Goal: Task Accomplishment & Management: Manage account settings

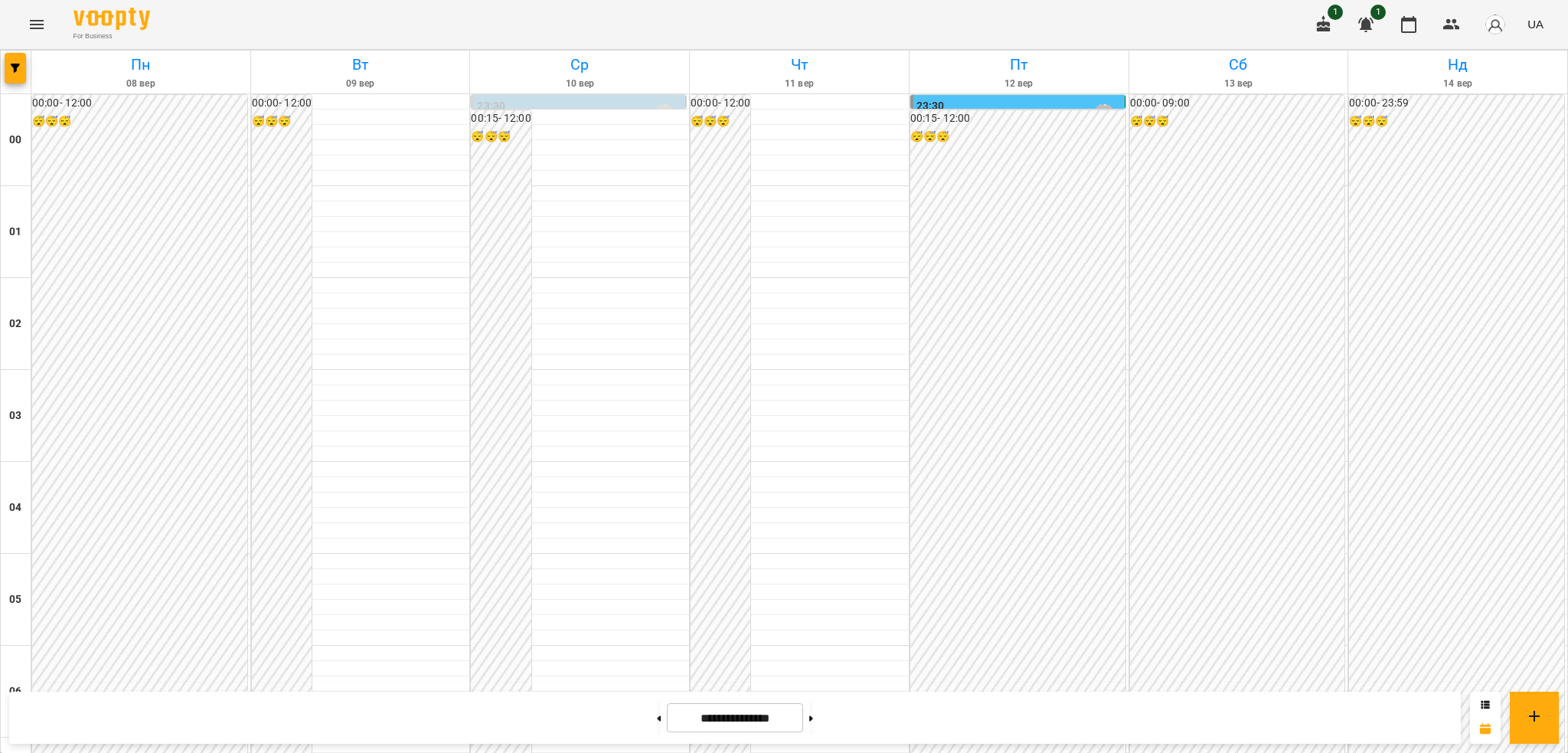
scroll to position [1141, 0]
click at [42, 16] on icon "Menu" at bounding box center [36, 24] width 19 height 19
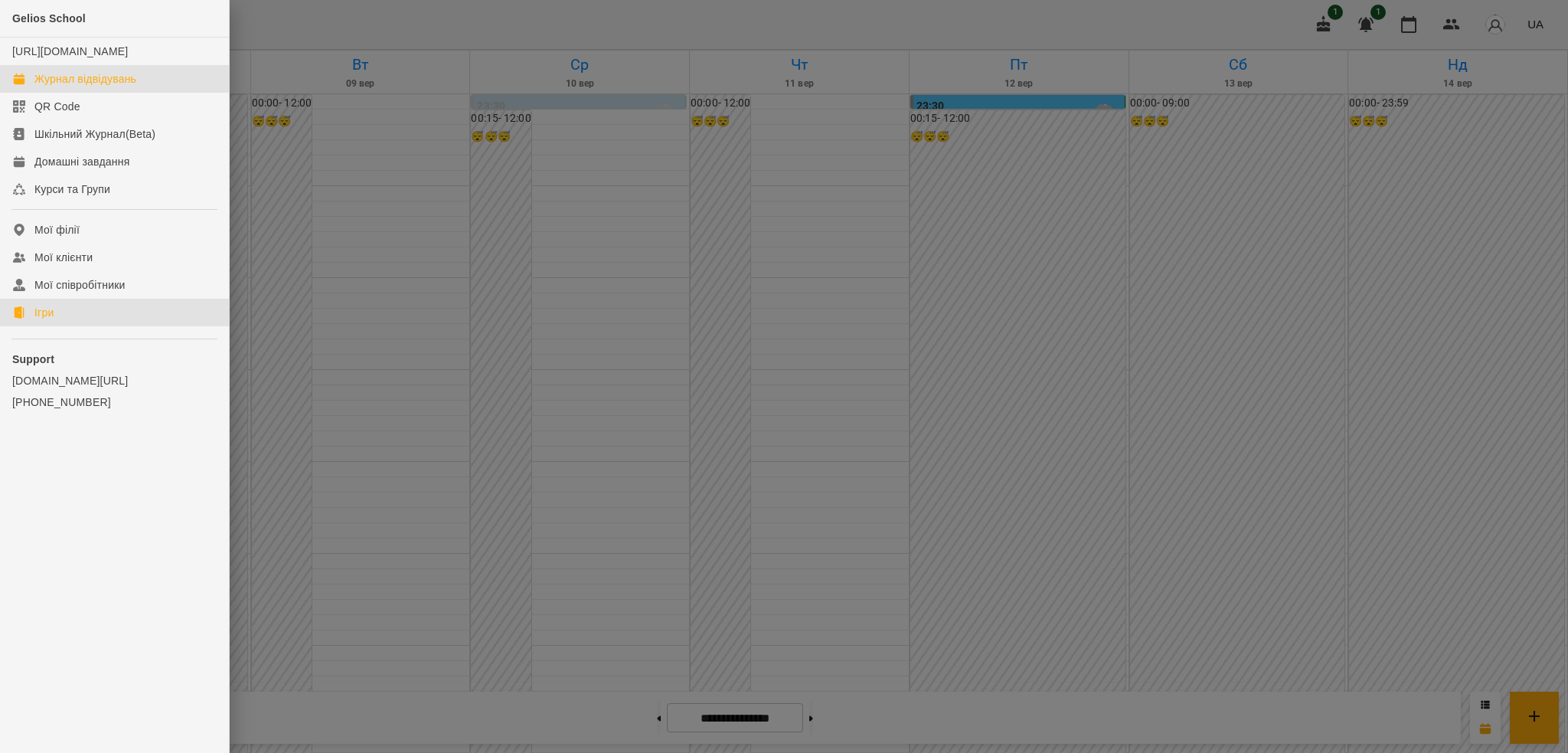
click at [83, 320] on link "Ігри" at bounding box center [114, 313] width 229 height 27
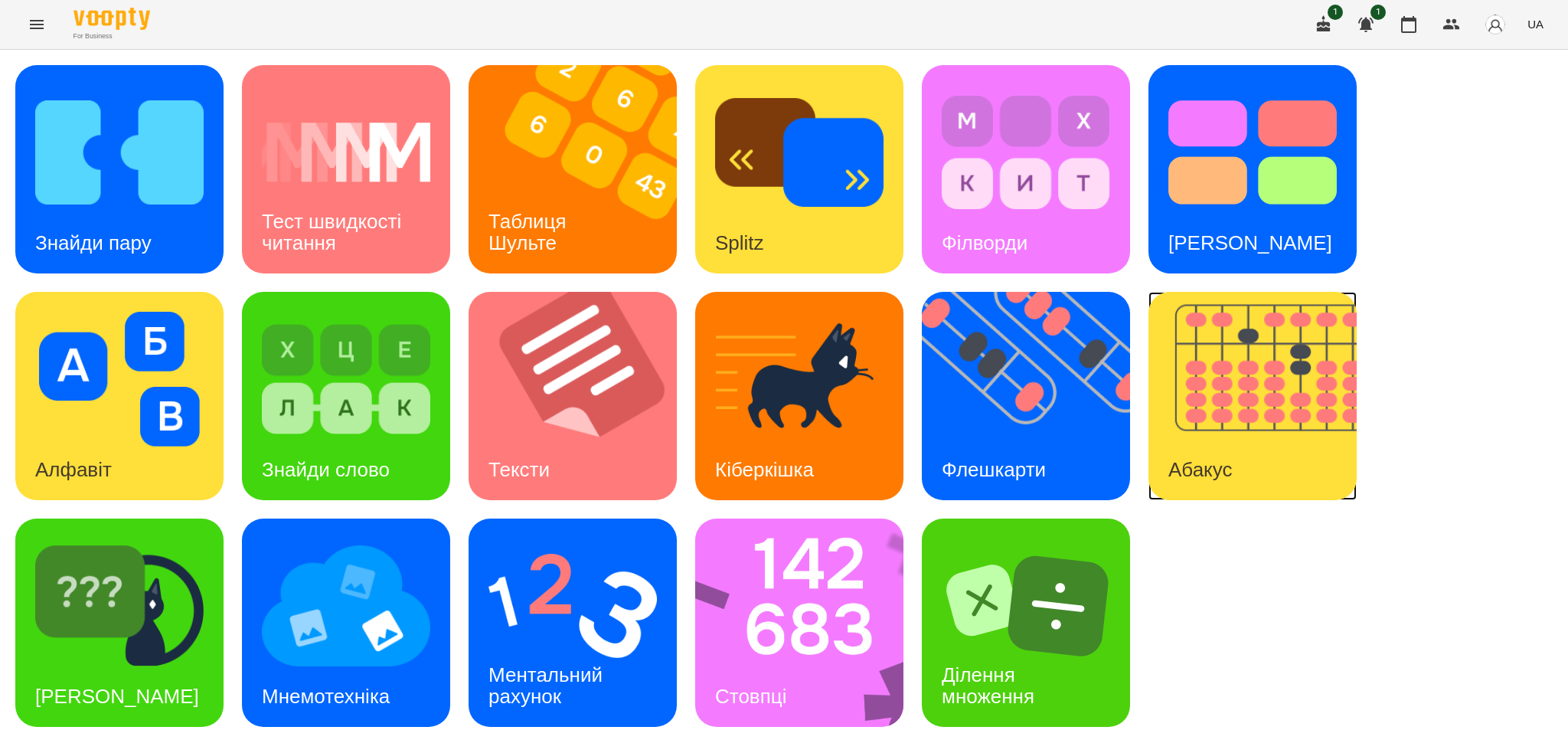
click at [1216, 416] on img at bounding box center [1262, 396] width 227 height 208
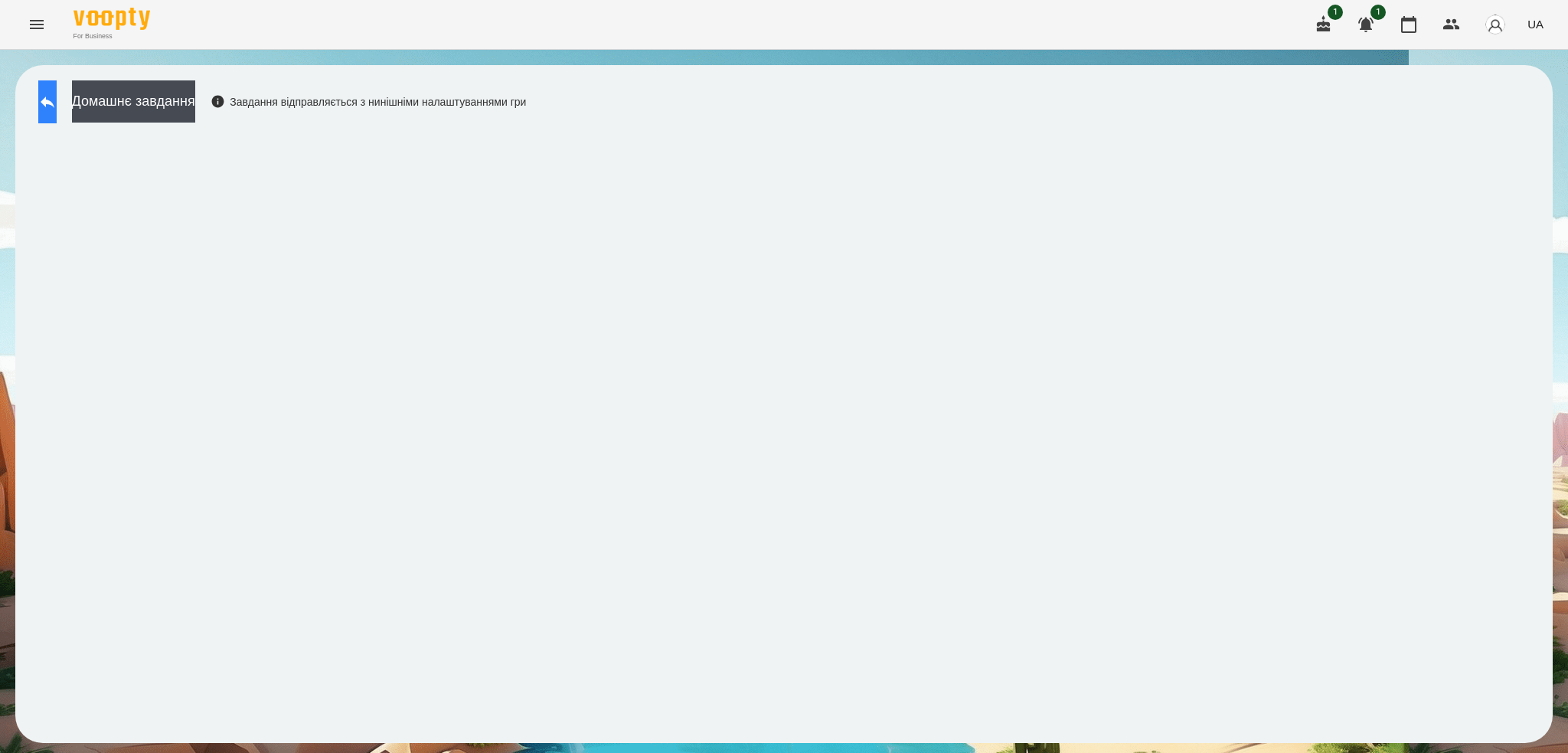
click at [57, 122] on button at bounding box center [47, 102] width 19 height 43
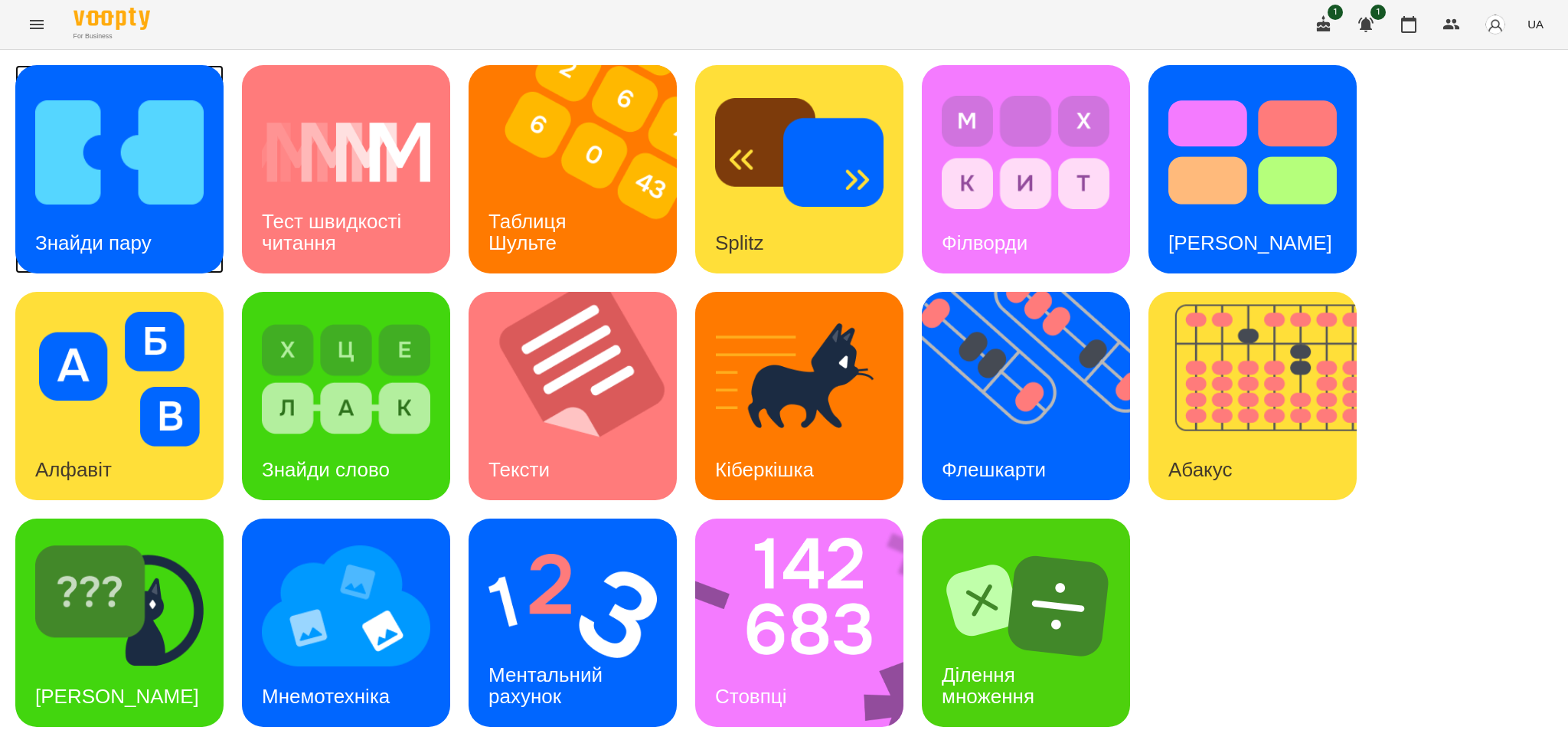
click at [147, 213] on div "Знайди пару" at bounding box center [94, 243] width 156 height 61
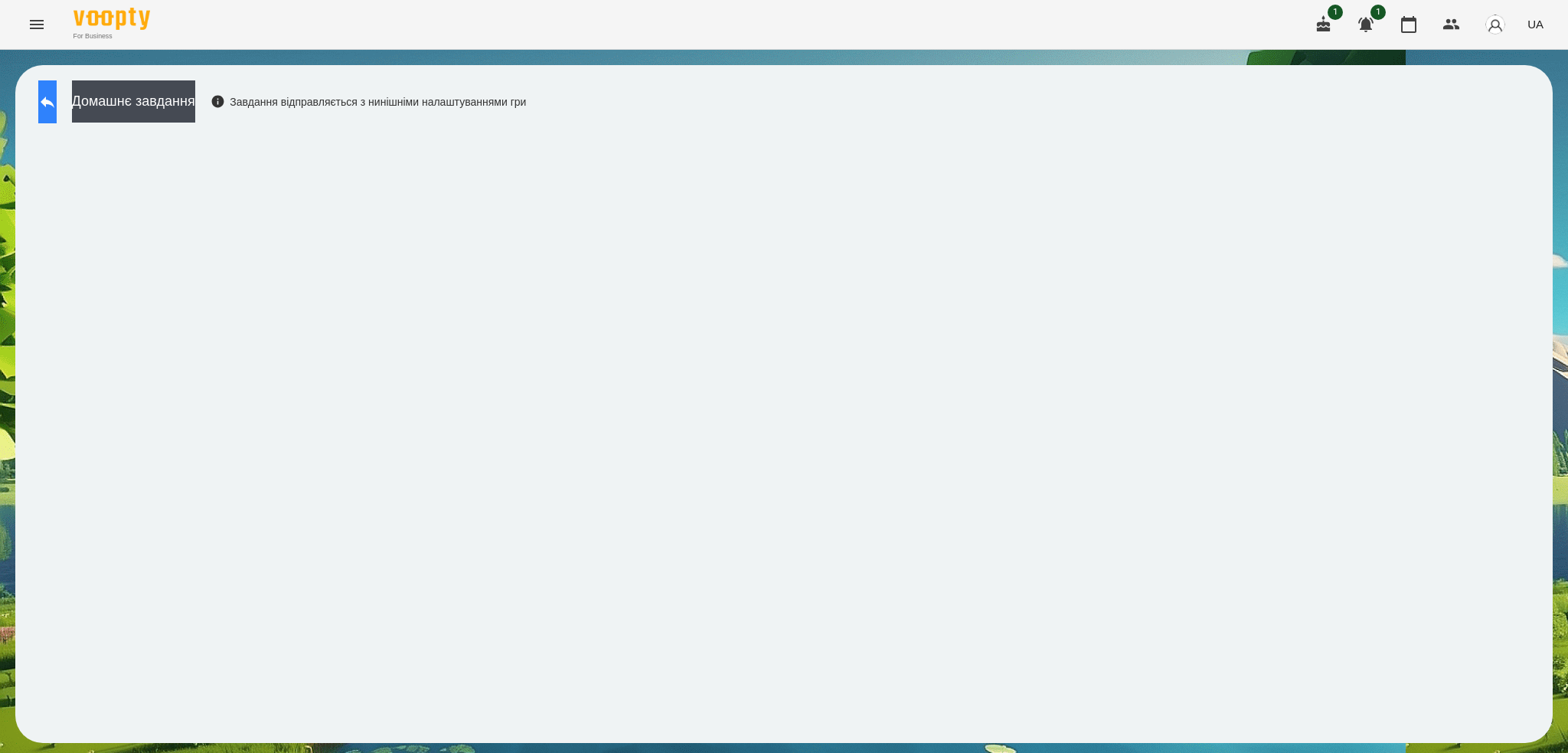
click at [52, 87] on button at bounding box center [47, 102] width 19 height 43
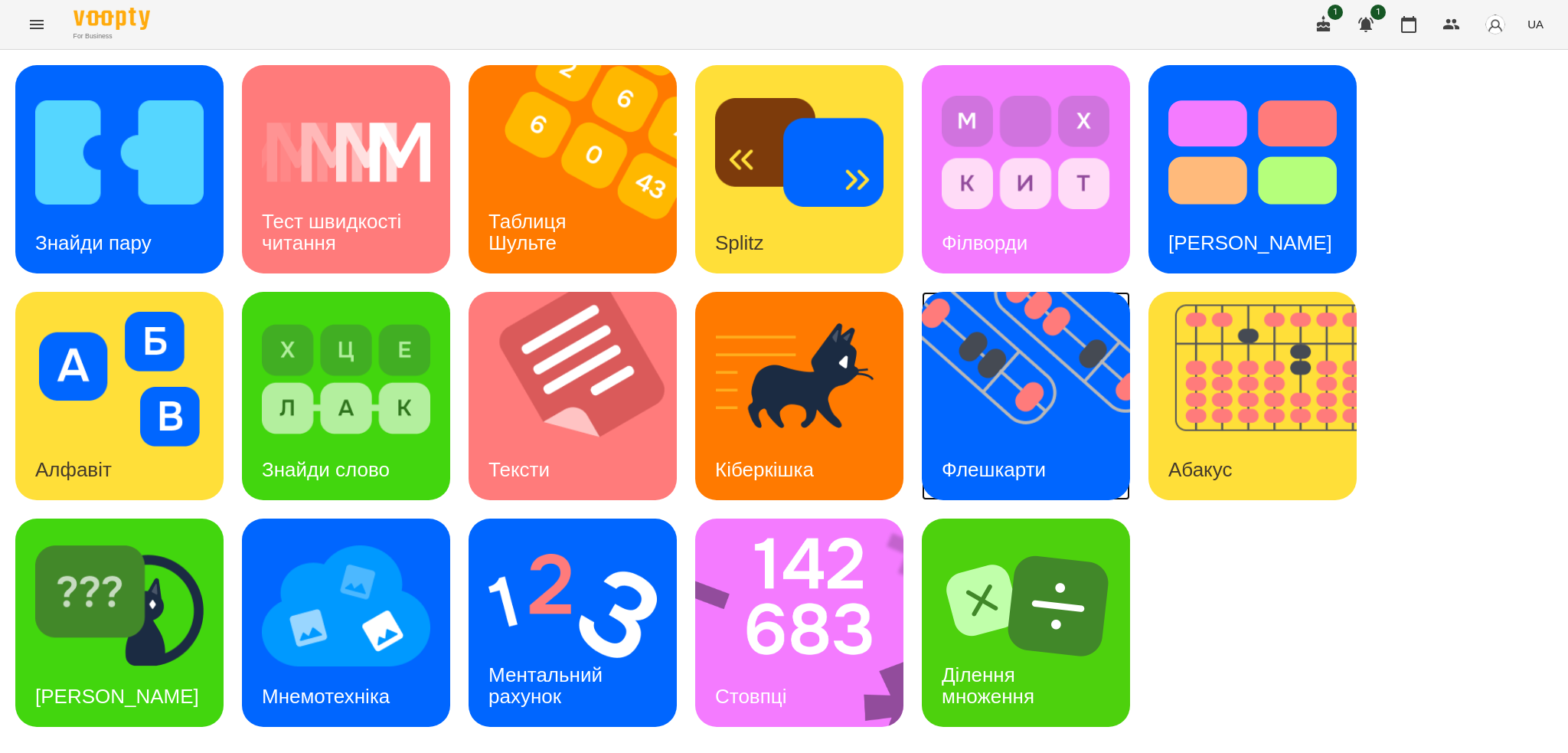
click at [1050, 403] on img at bounding box center [1035, 396] width 227 height 208
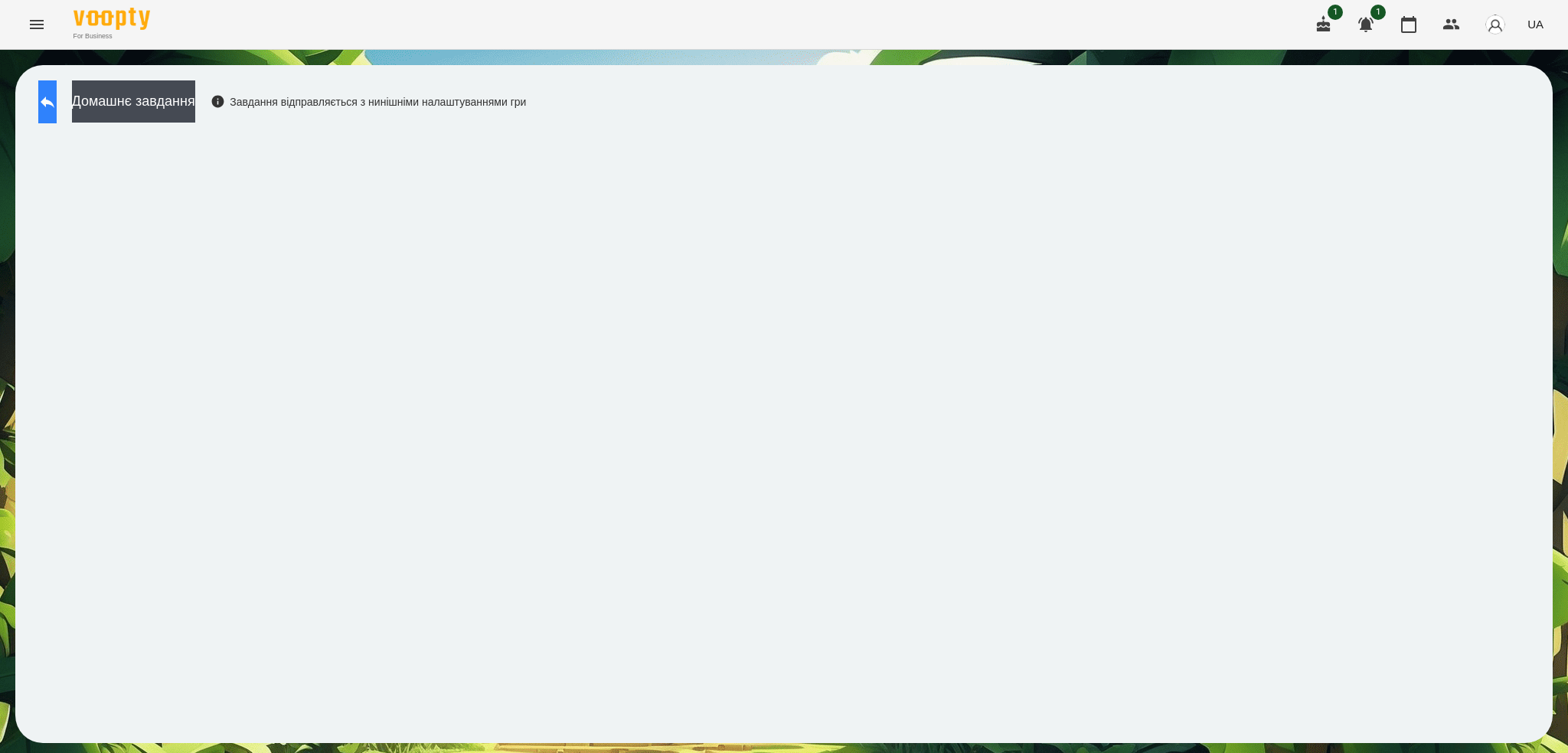
click at [57, 100] on button at bounding box center [47, 102] width 19 height 43
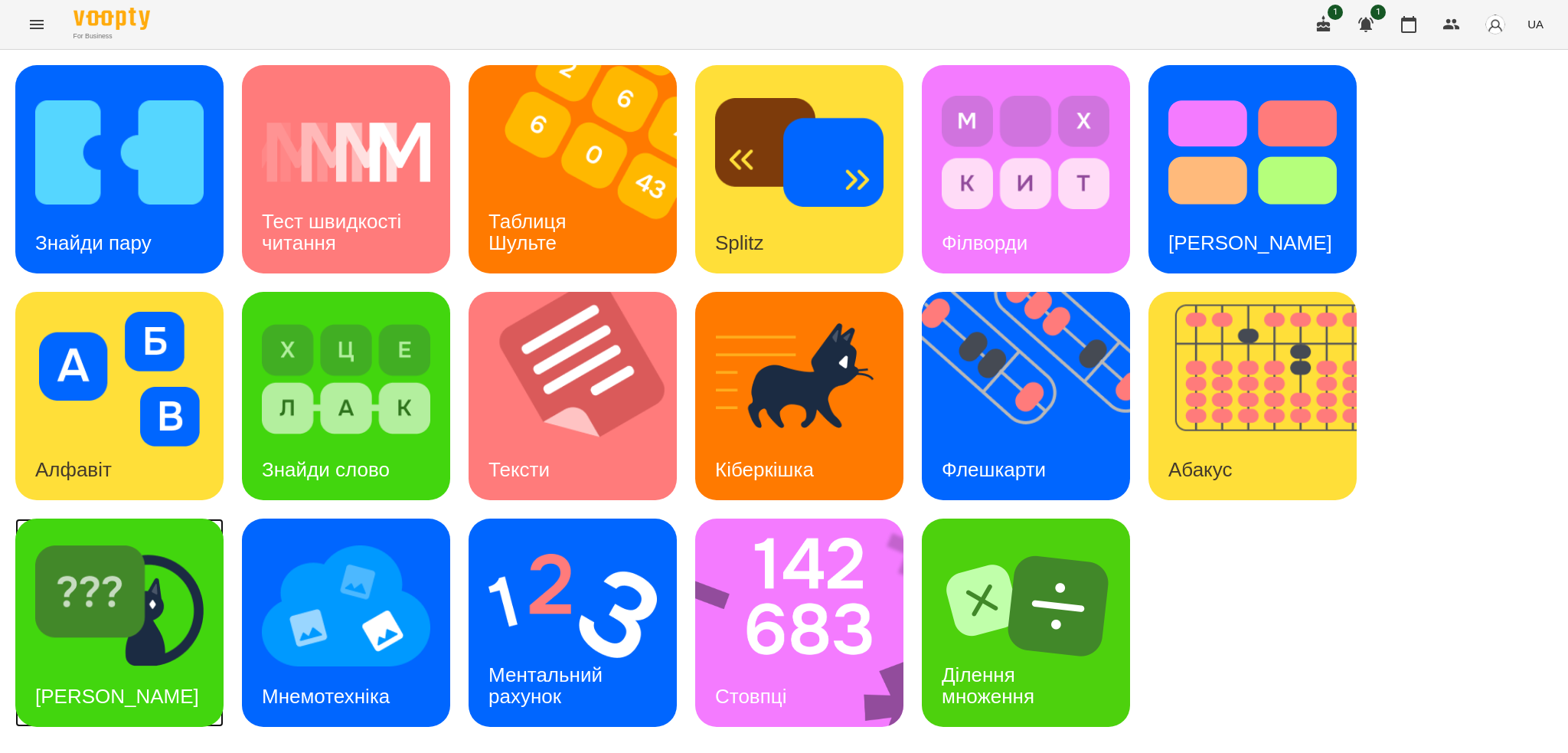
click at [150, 628] on img at bounding box center [119, 606] width 169 height 135
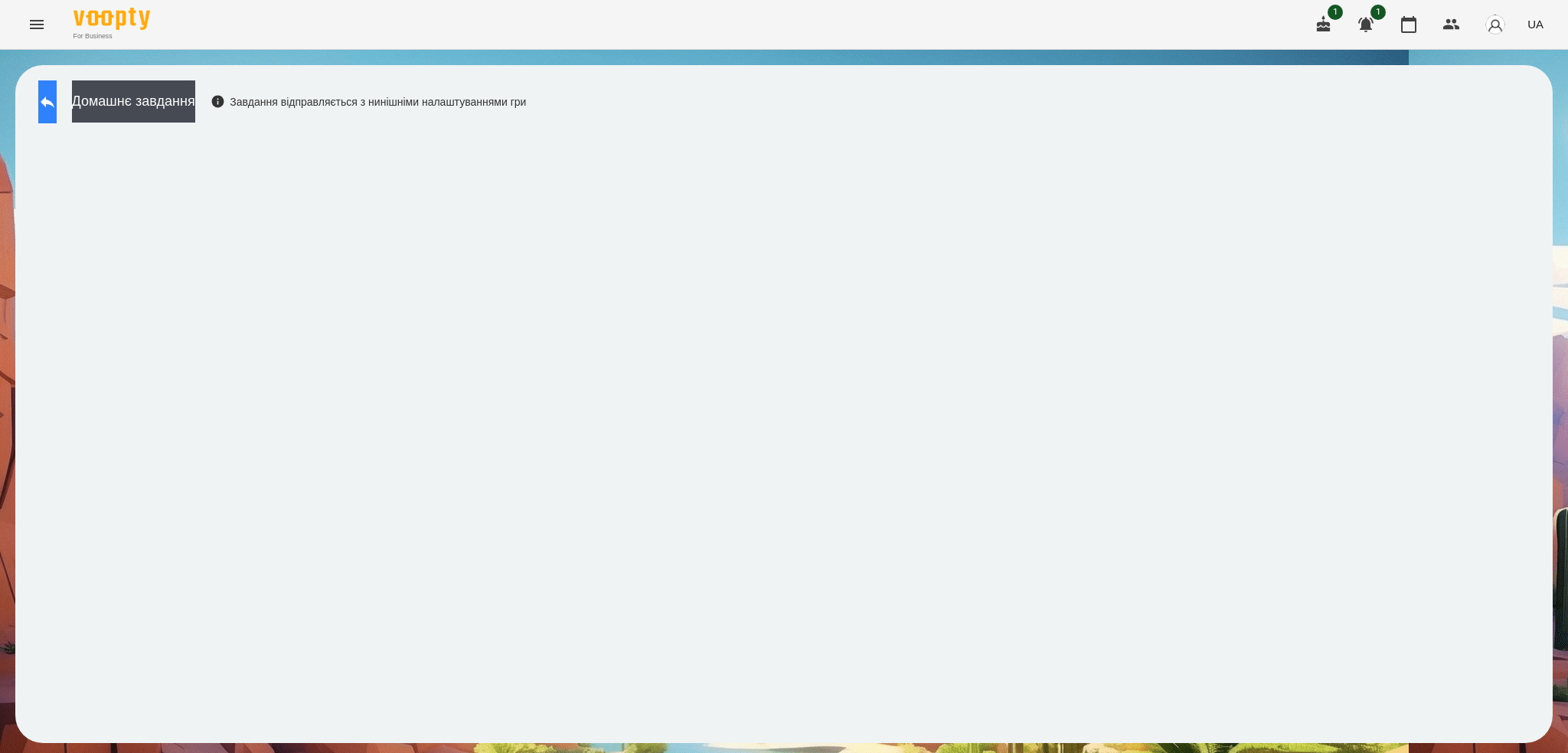
click at [57, 108] on icon at bounding box center [47, 102] width 19 height 19
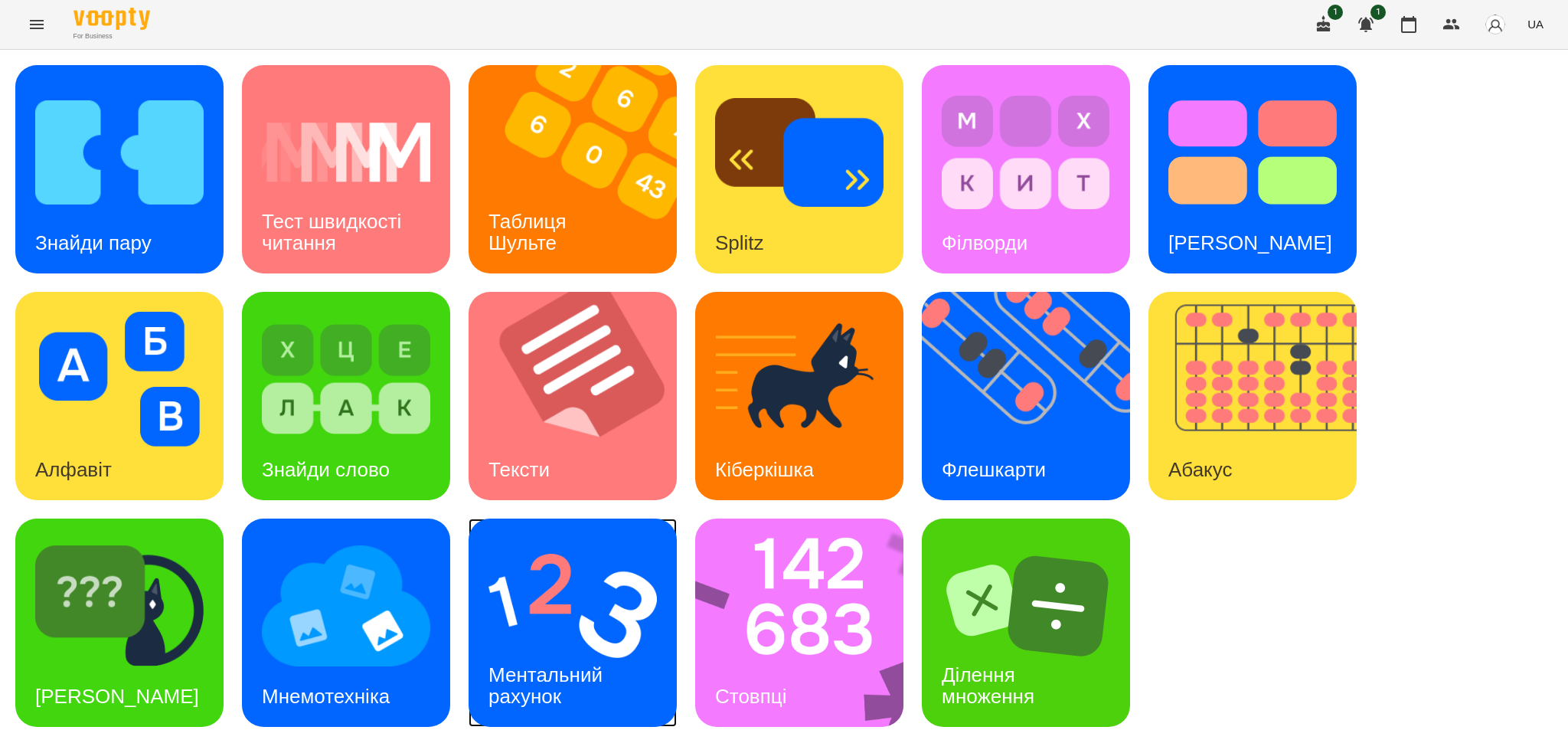
click at [613, 659] on div "Ментальний рахунок" at bounding box center [548, 686] width 159 height 82
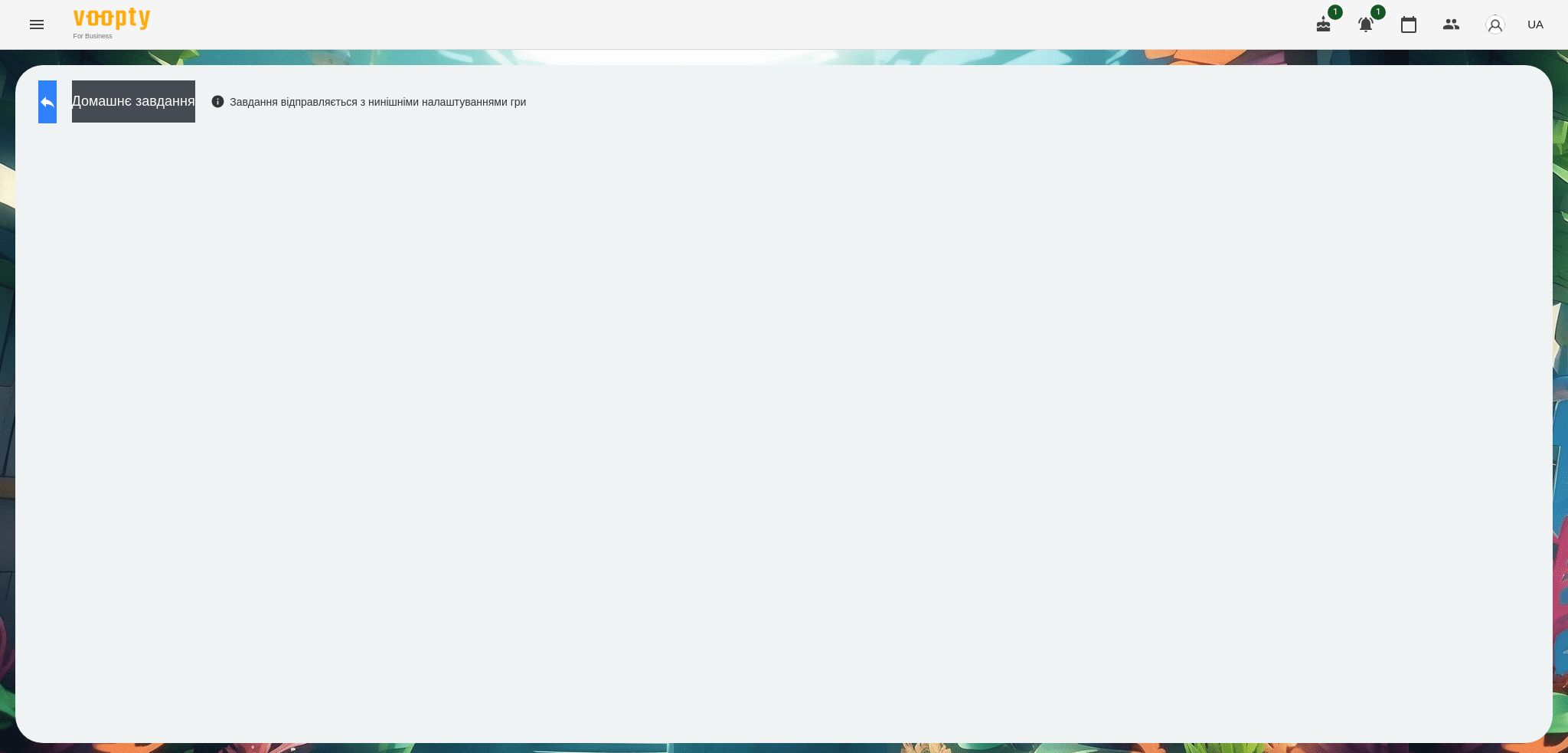
click at [57, 98] on icon at bounding box center [47, 102] width 19 height 19
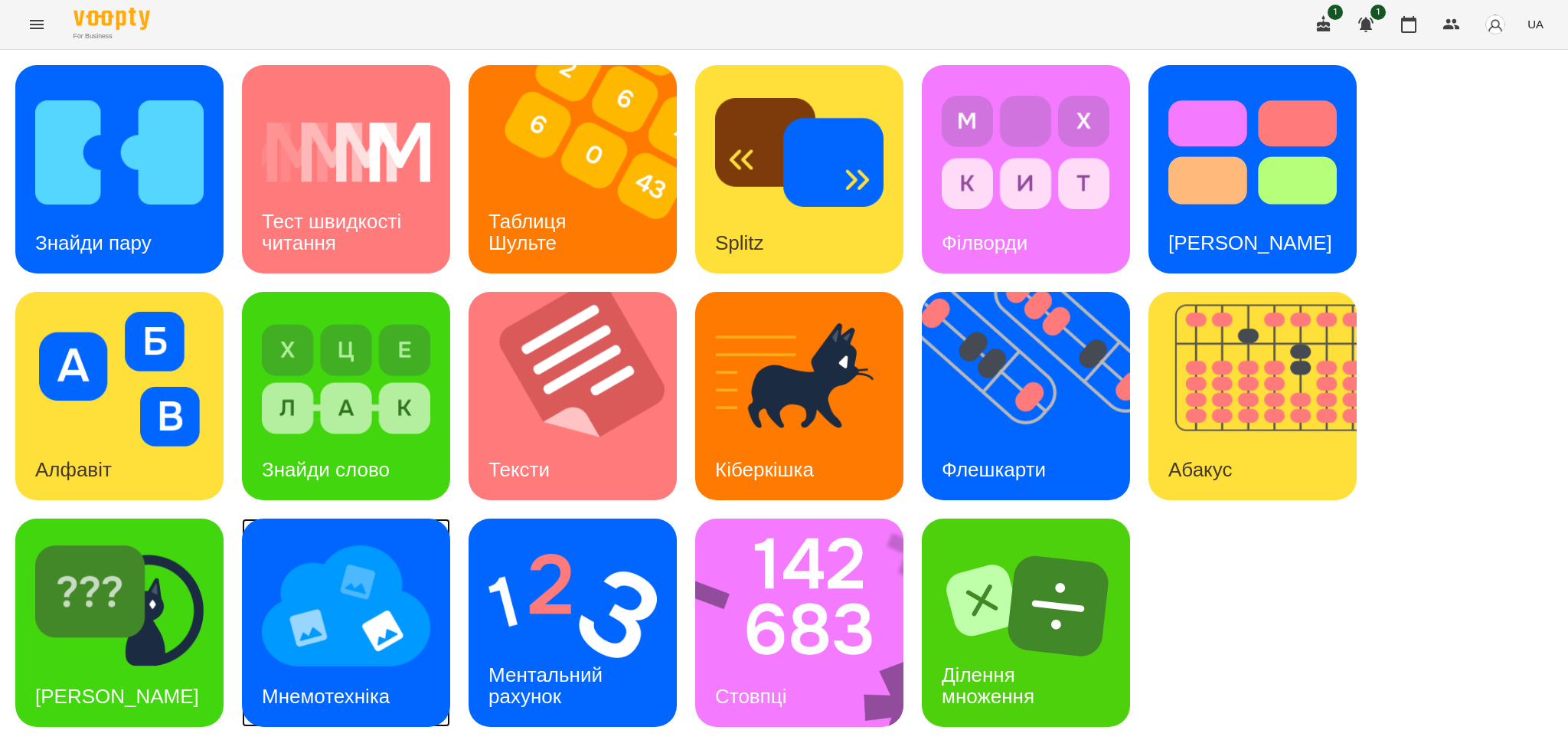
click at [321, 603] on img at bounding box center [346, 606] width 169 height 135
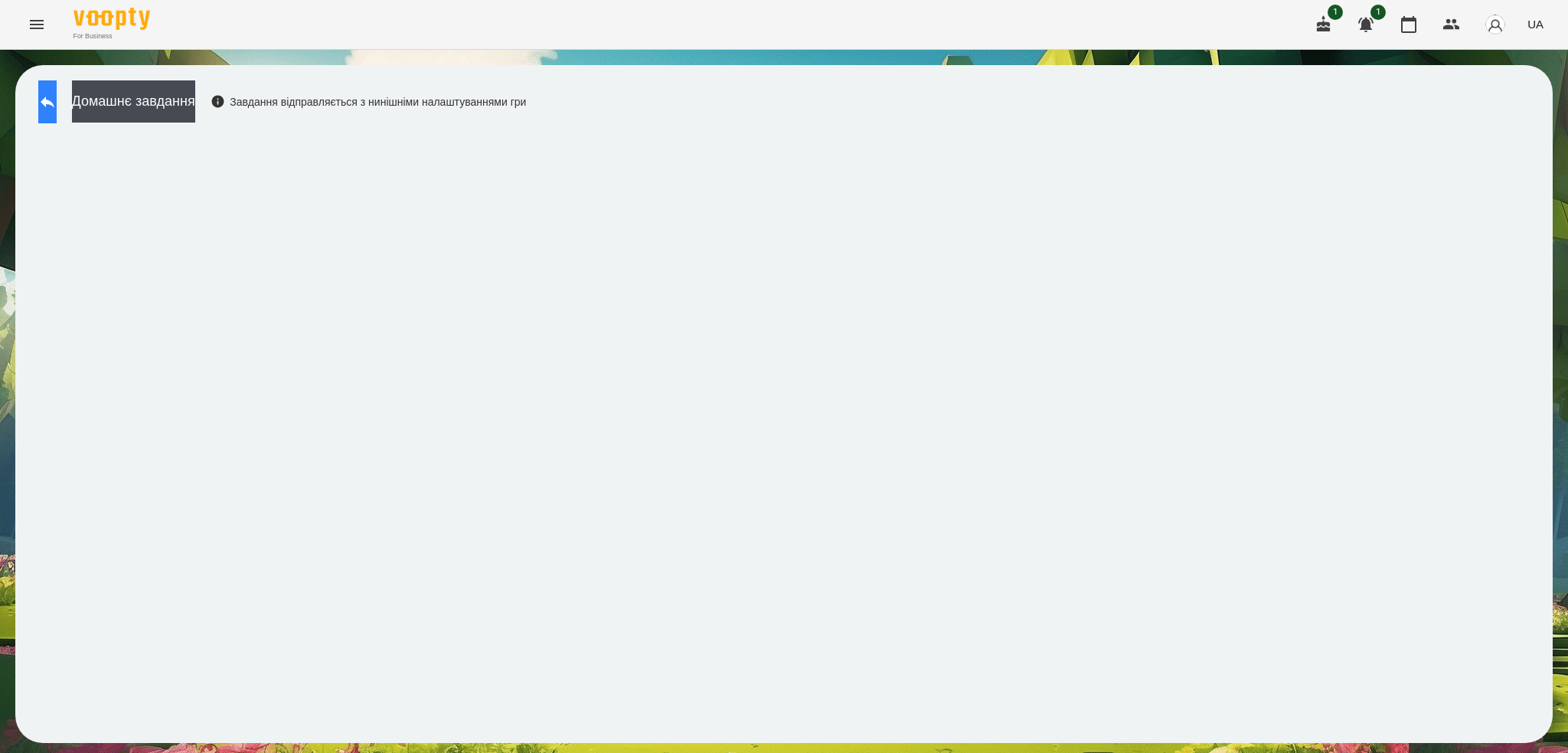
click at [57, 97] on icon at bounding box center [47, 102] width 19 height 19
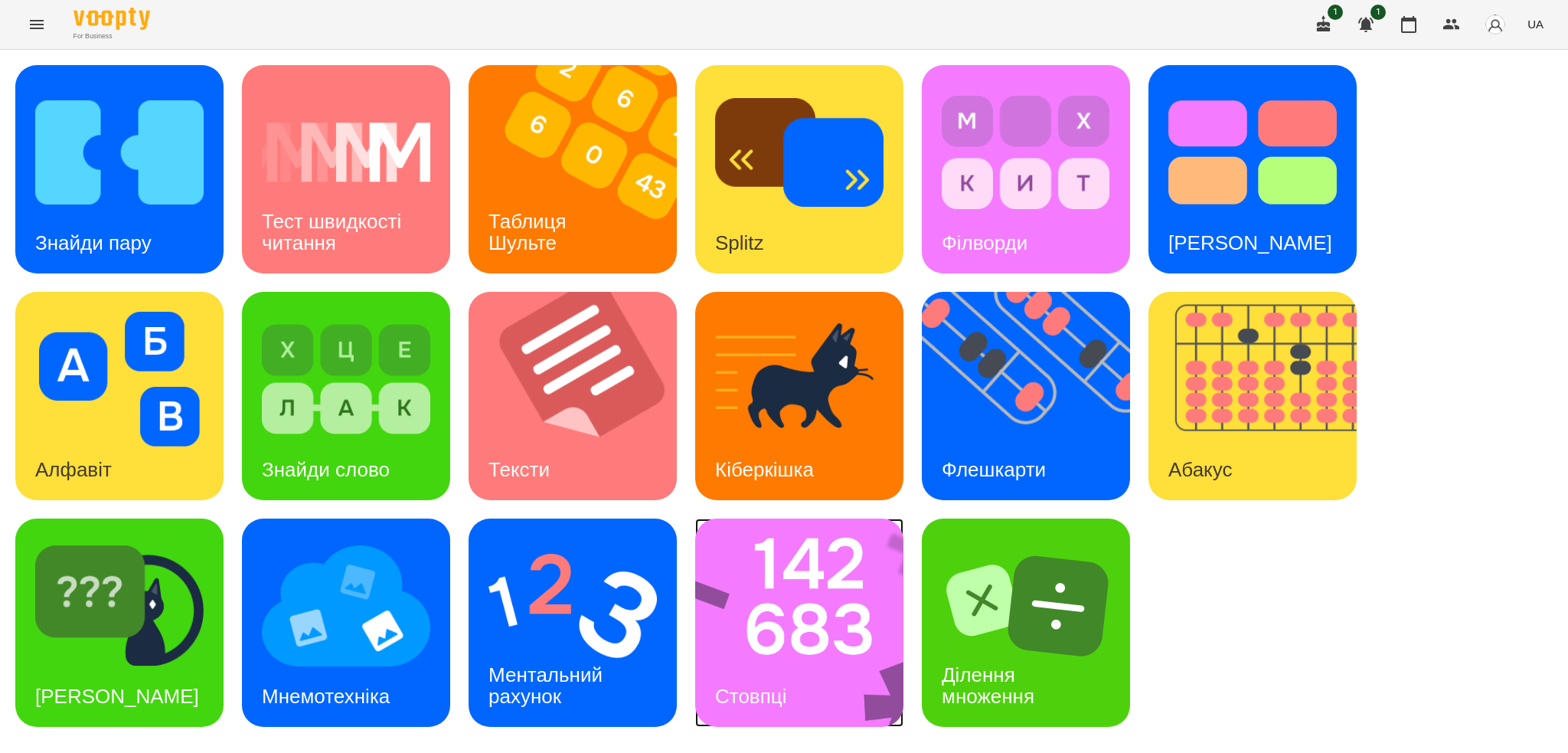
click at [821, 680] on img at bounding box center [809, 622] width 228 height 208
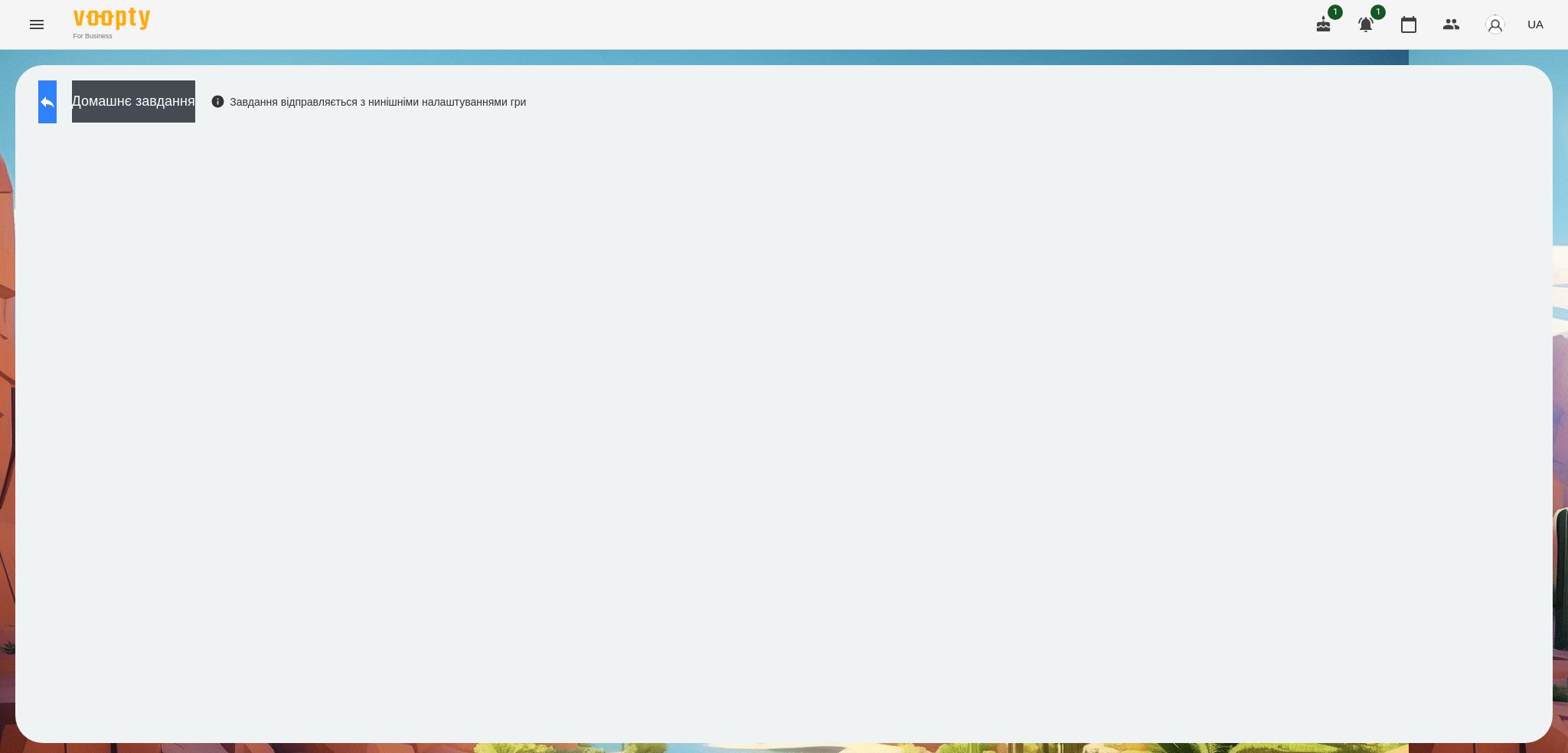
click at [57, 120] on button at bounding box center [47, 102] width 19 height 43
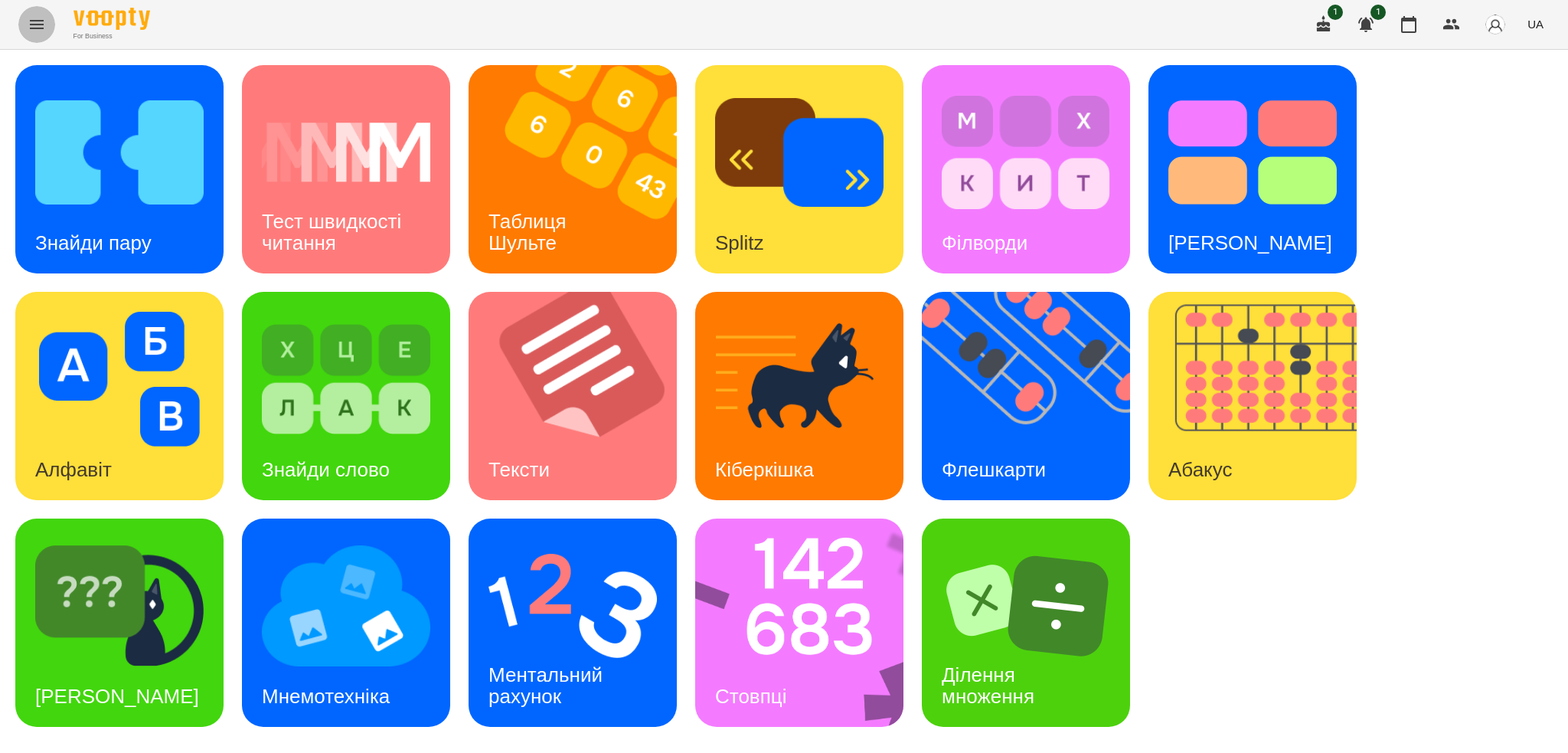
click at [34, 31] on icon "Menu" at bounding box center [36, 24] width 19 height 19
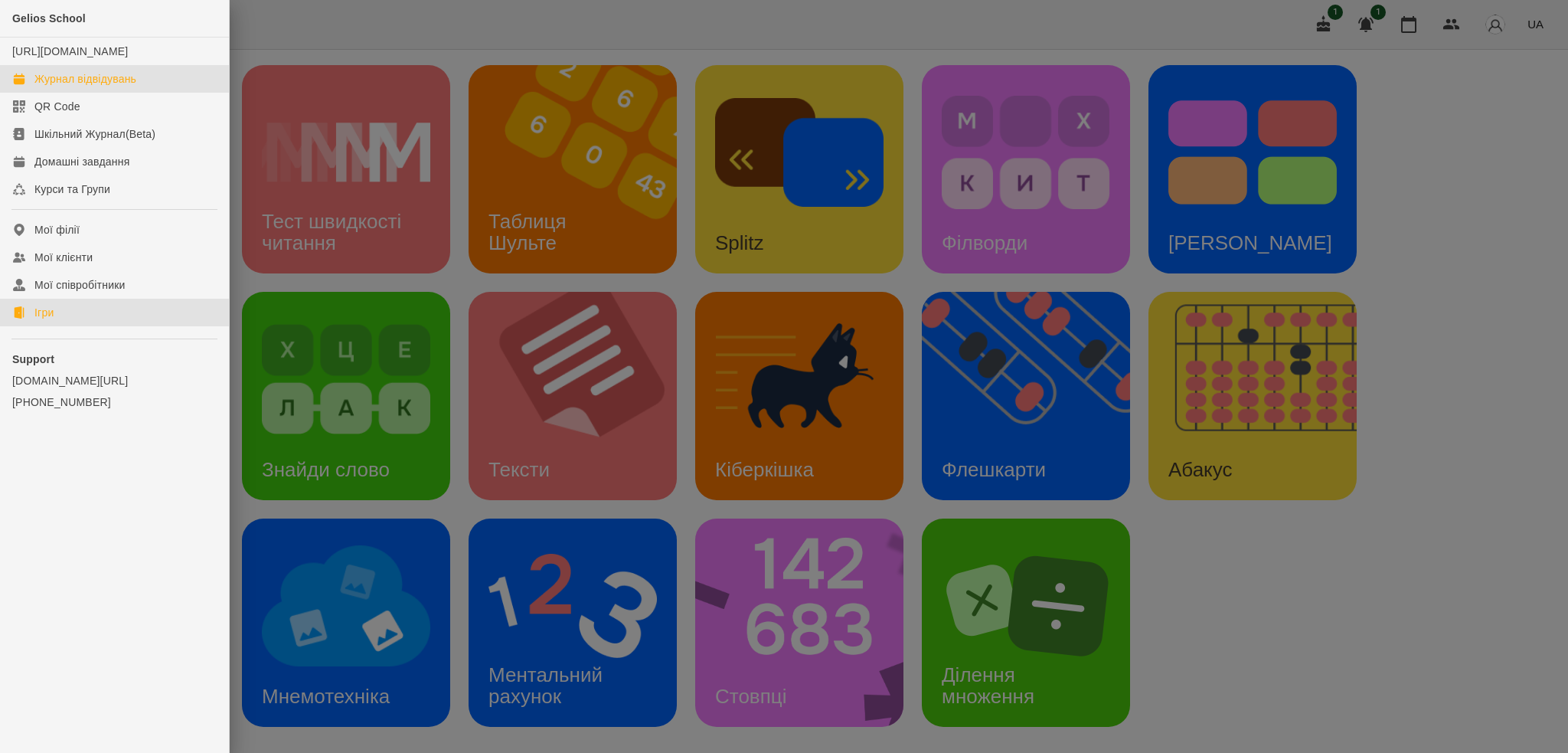
click at [78, 87] on div "Журнал відвідувань" at bounding box center [85, 79] width 102 height 16
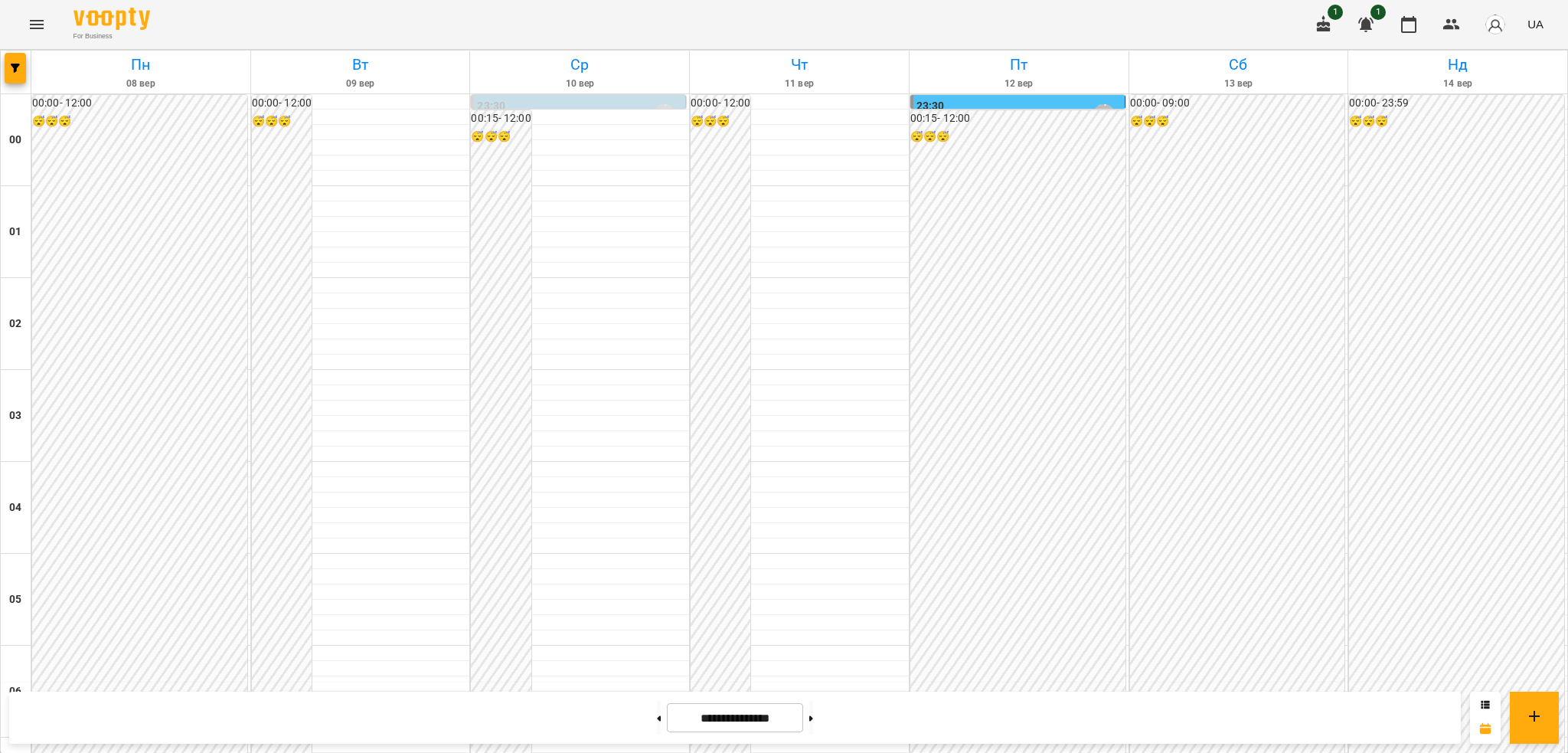
scroll to position [1359, 0]
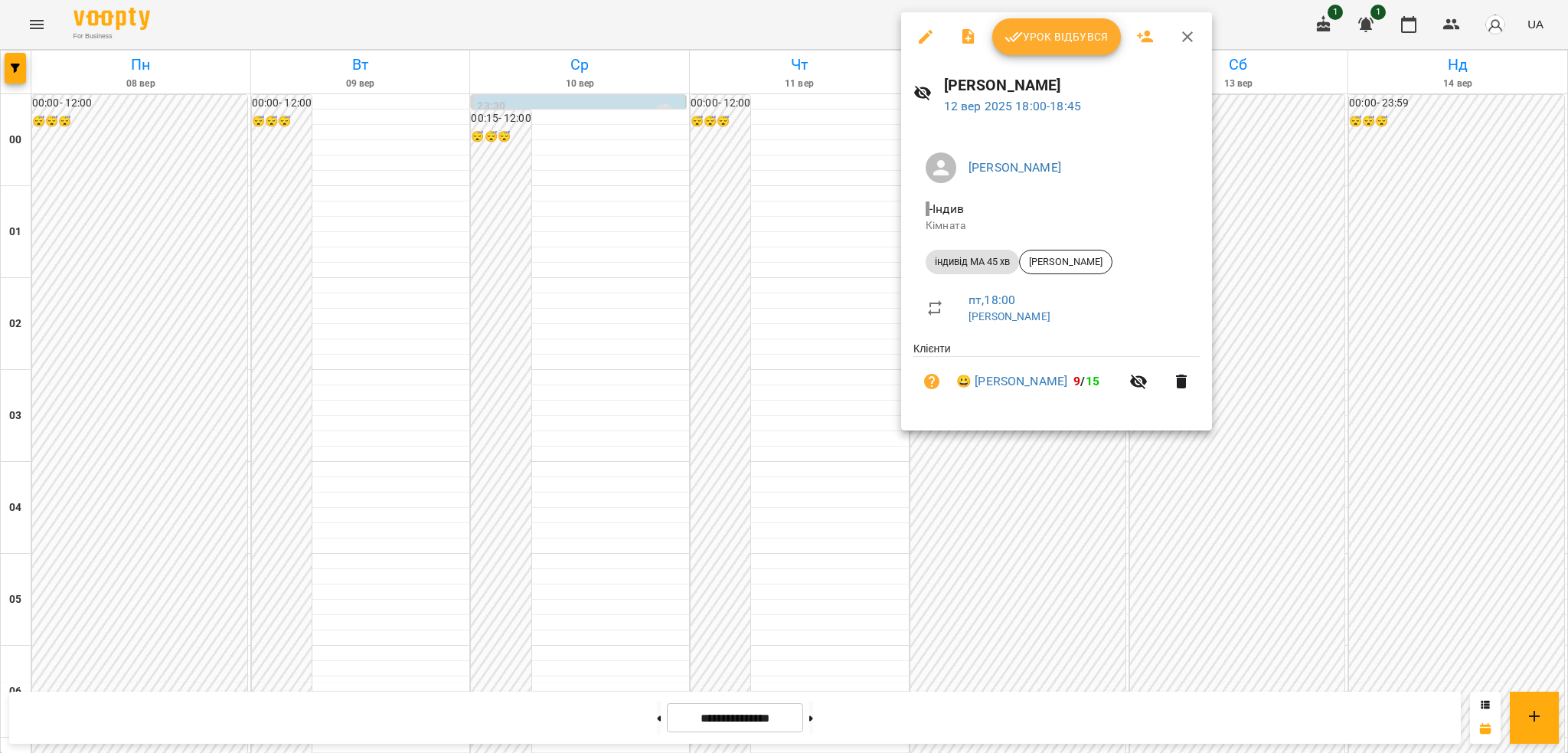
click at [926, 31] on icon "button" at bounding box center [926, 36] width 19 height 19
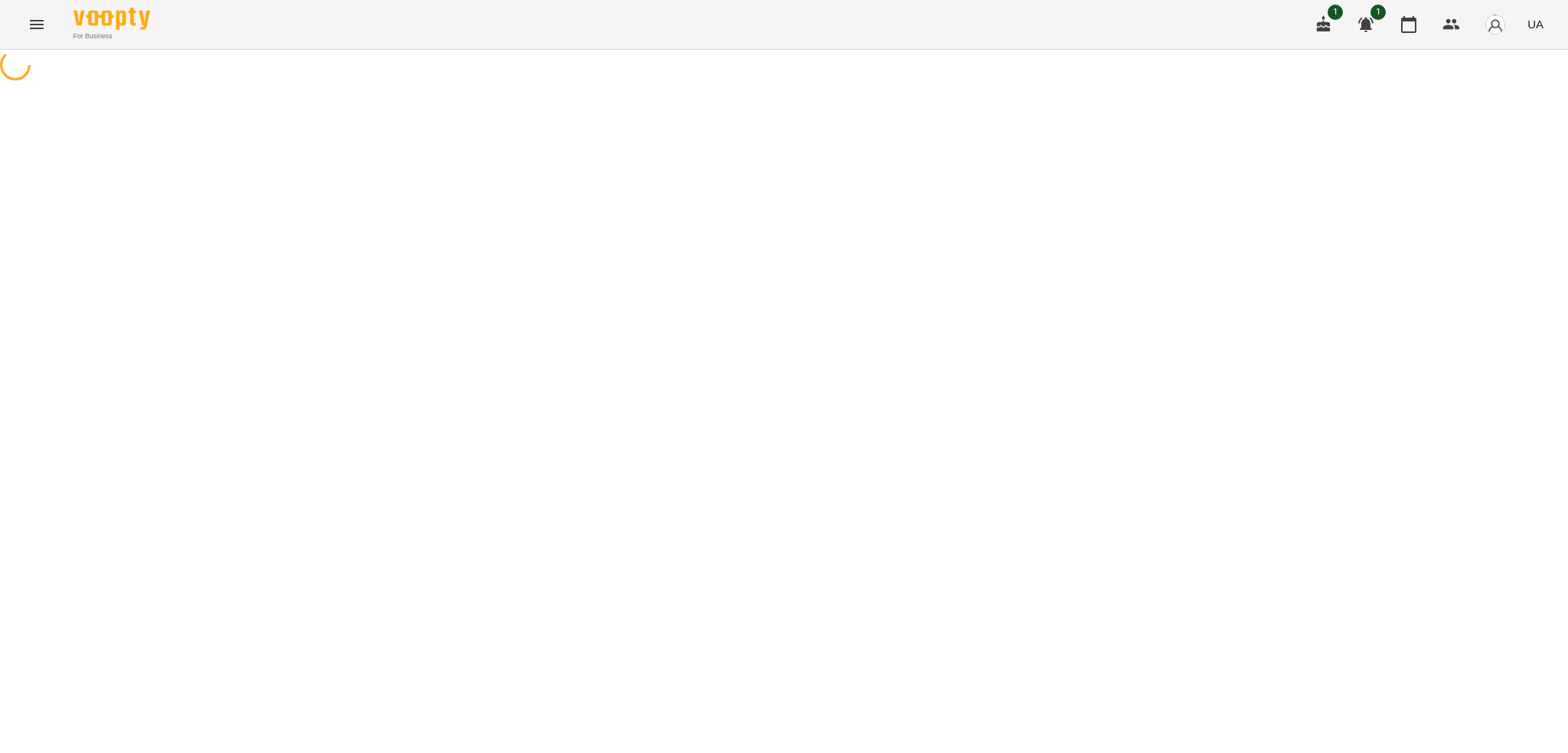
select select "**********"
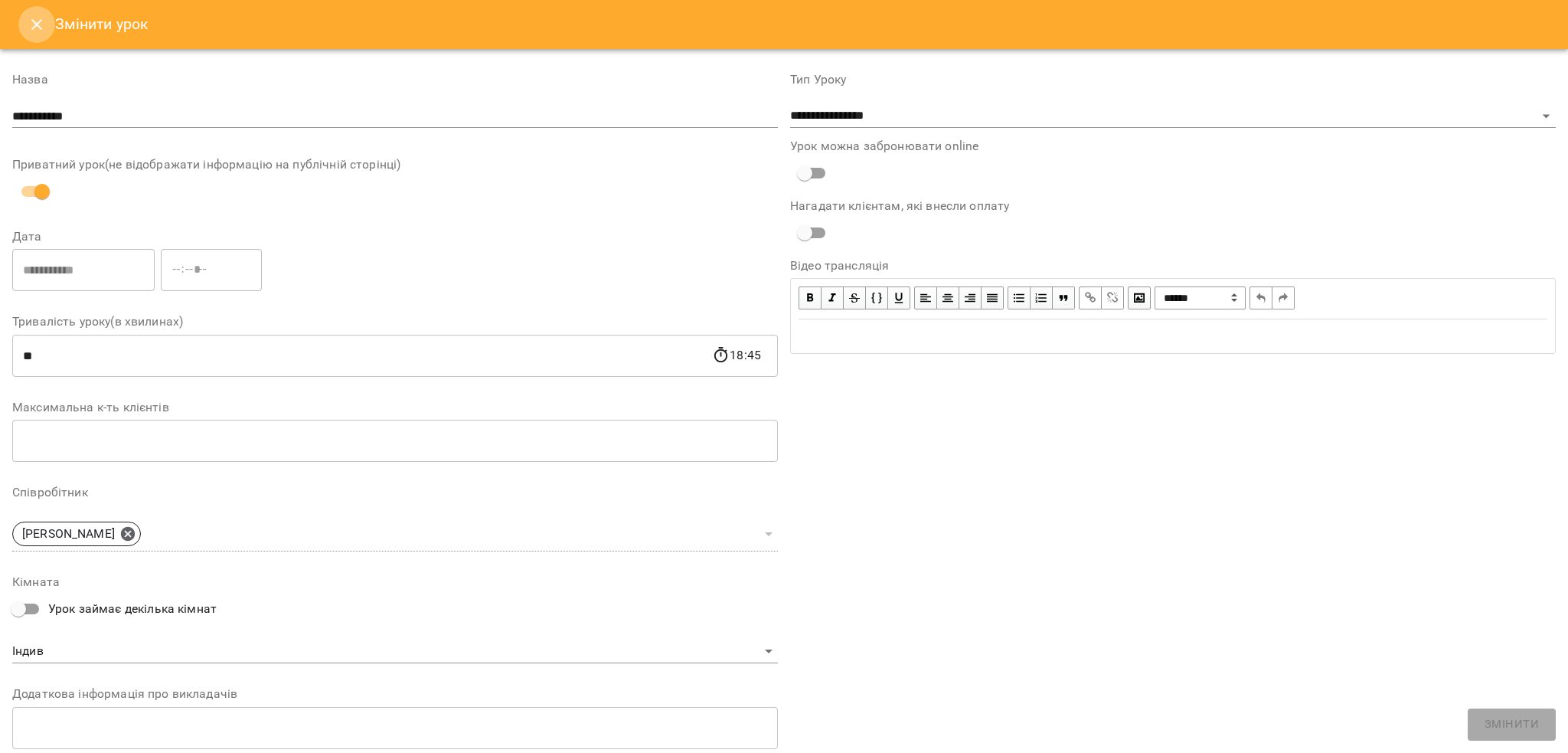
click at [43, 17] on icon "Close" at bounding box center [36, 24] width 19 height 19
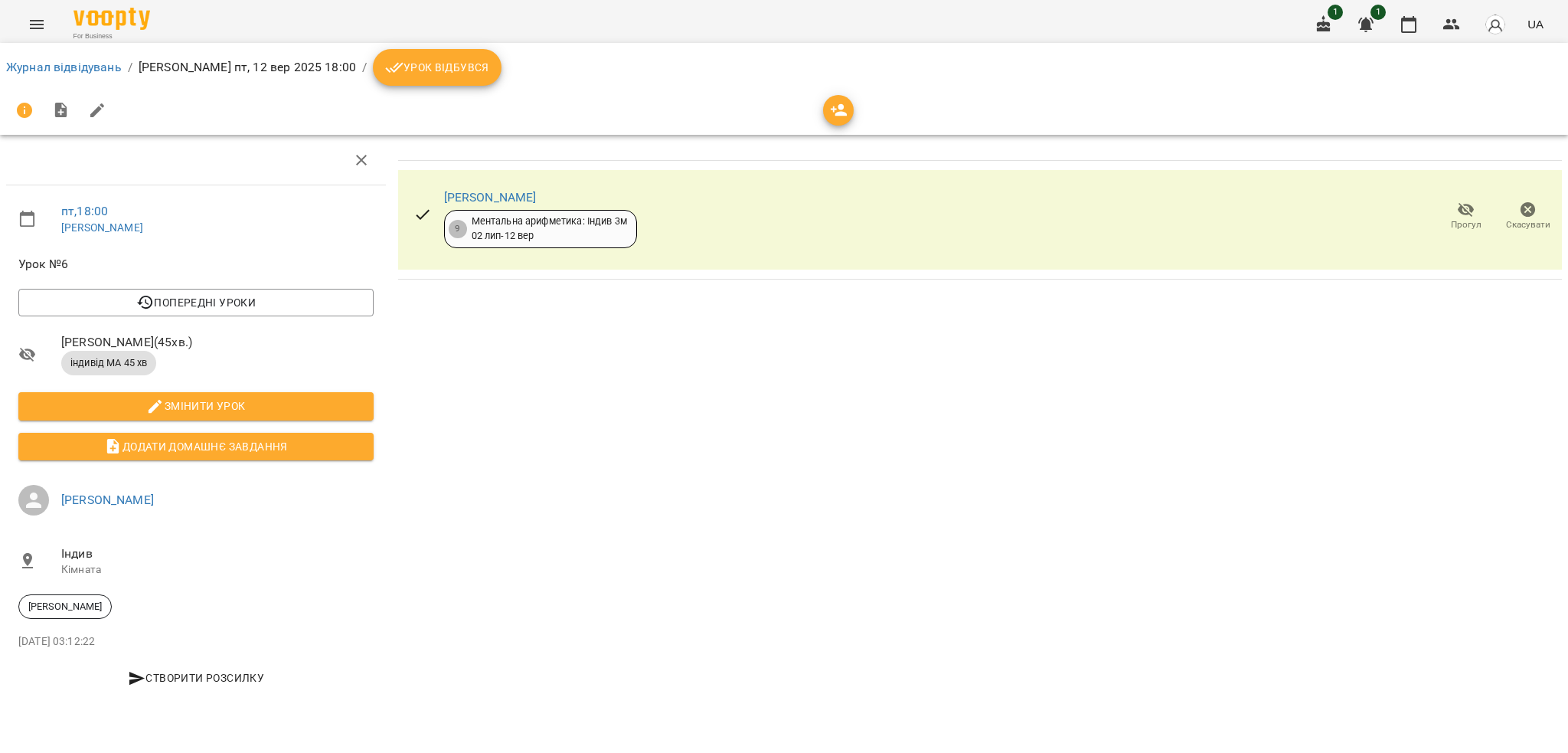
click at [393, 59] on span "Урок відбувся" at bounding box center [437, 67] width 104 height 19
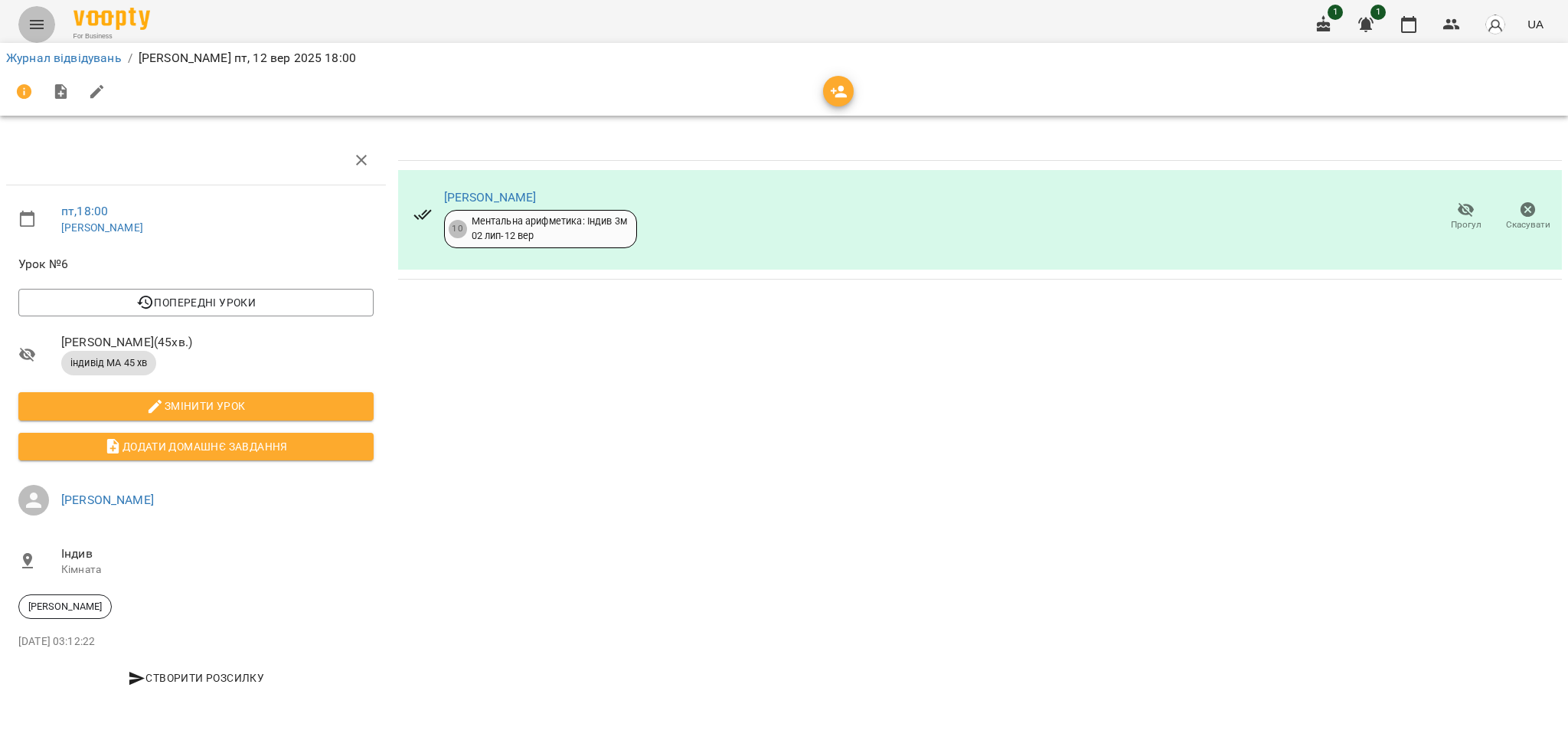
click at [31, 20] on icon "Menu" at bounding box center [36, 24] width 19 height 19
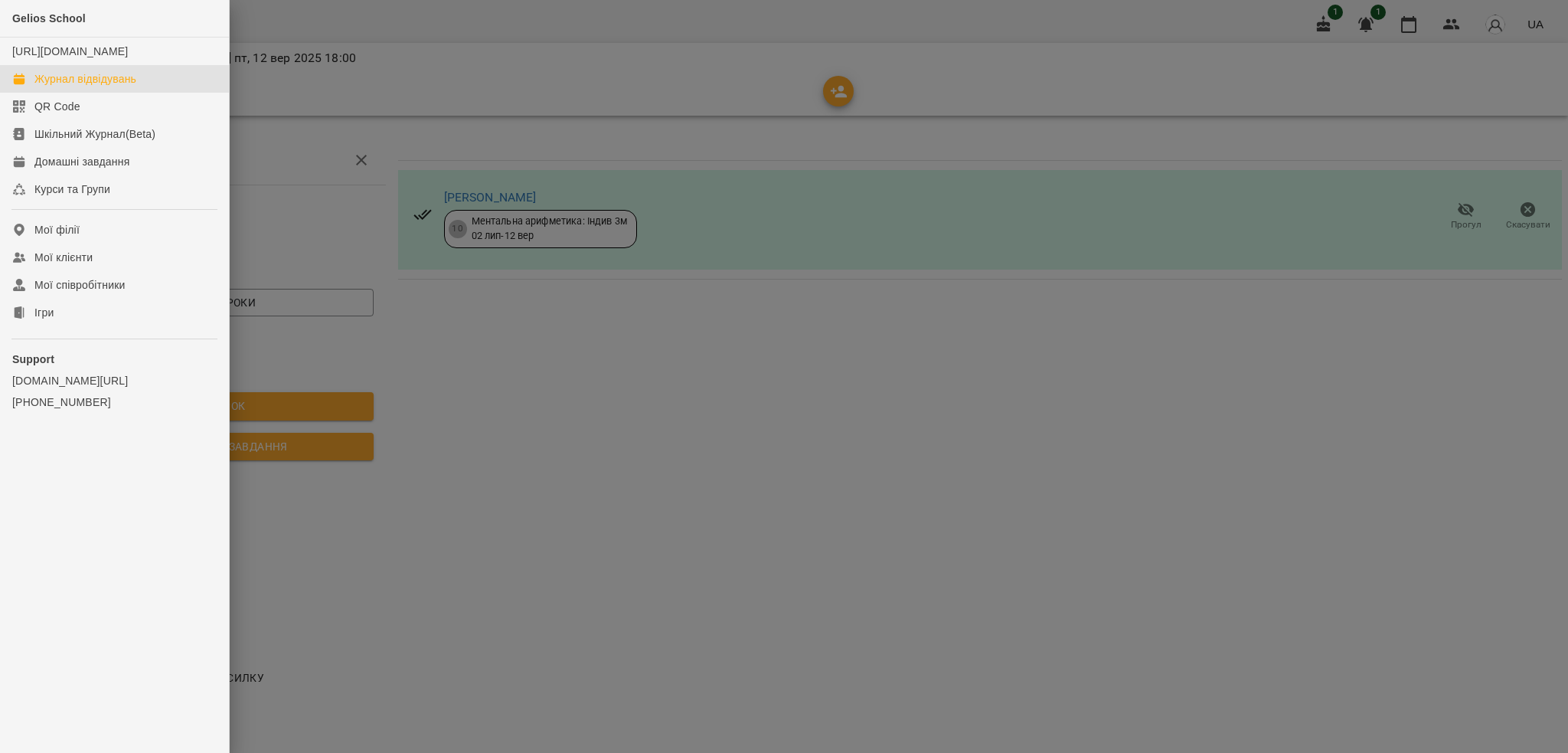
click at [103, 87] on div "Журнал відвідувань" at bounding box center [85, 79] width 102 height 16
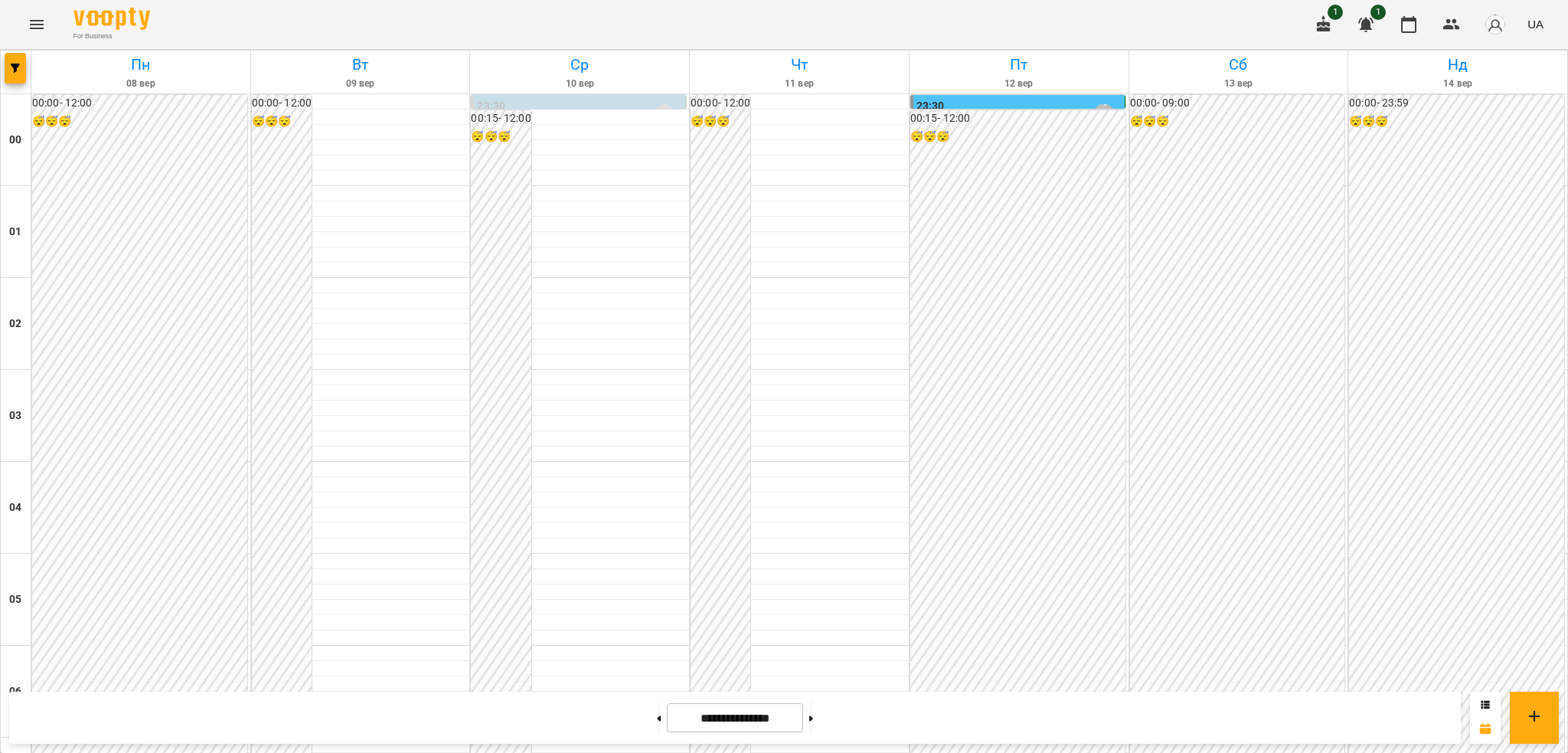
scroll to position [1427, 0]
click at [1540, 22] on span "UA" at bounding box center [1536, 23] width 16 height 16
click at [1522, 122] on div "Русский" at bounding box center [1507, 114] width 78 height 27
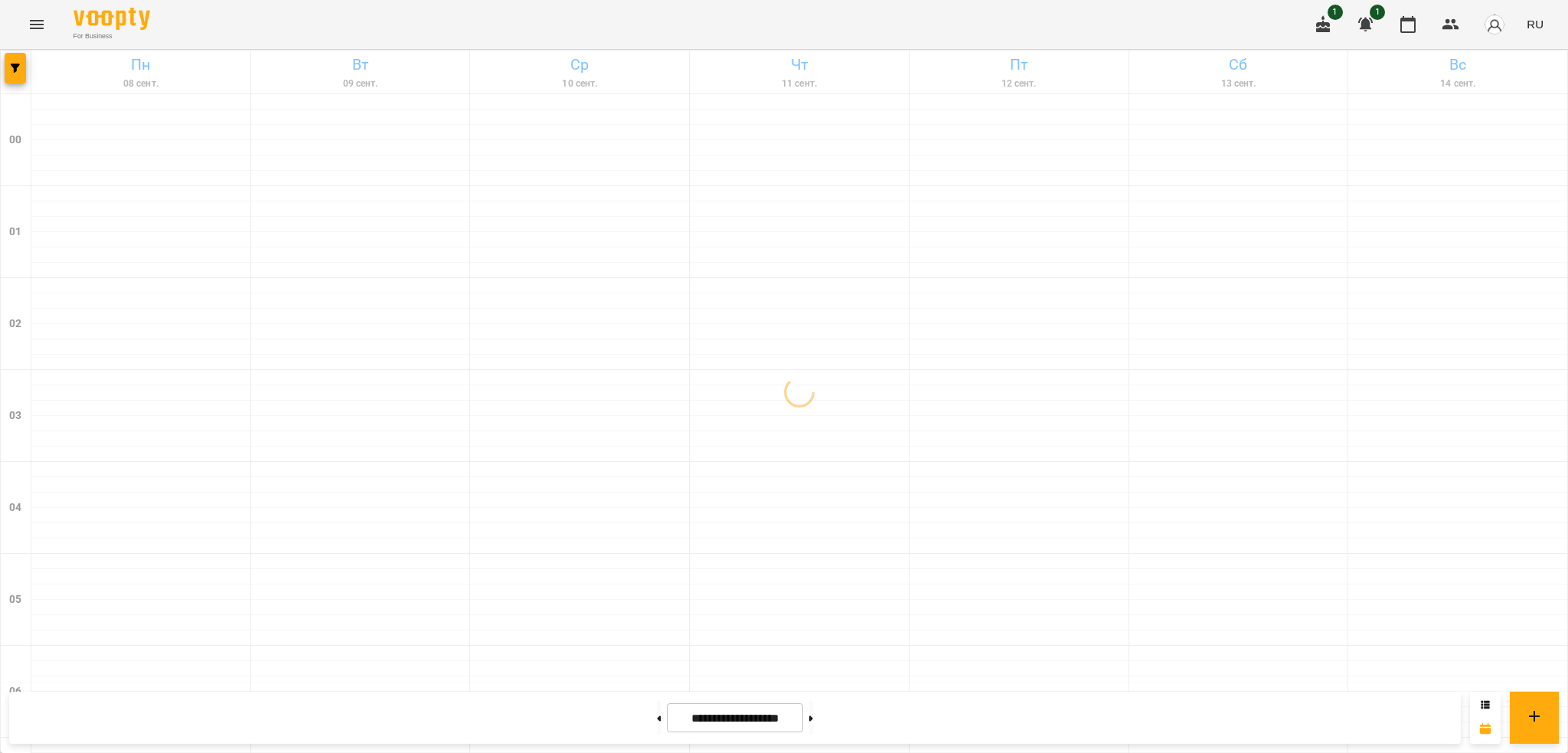
click at [33, 21] on icon "Menu" at bounding box center [37, 23] width 14 height 9
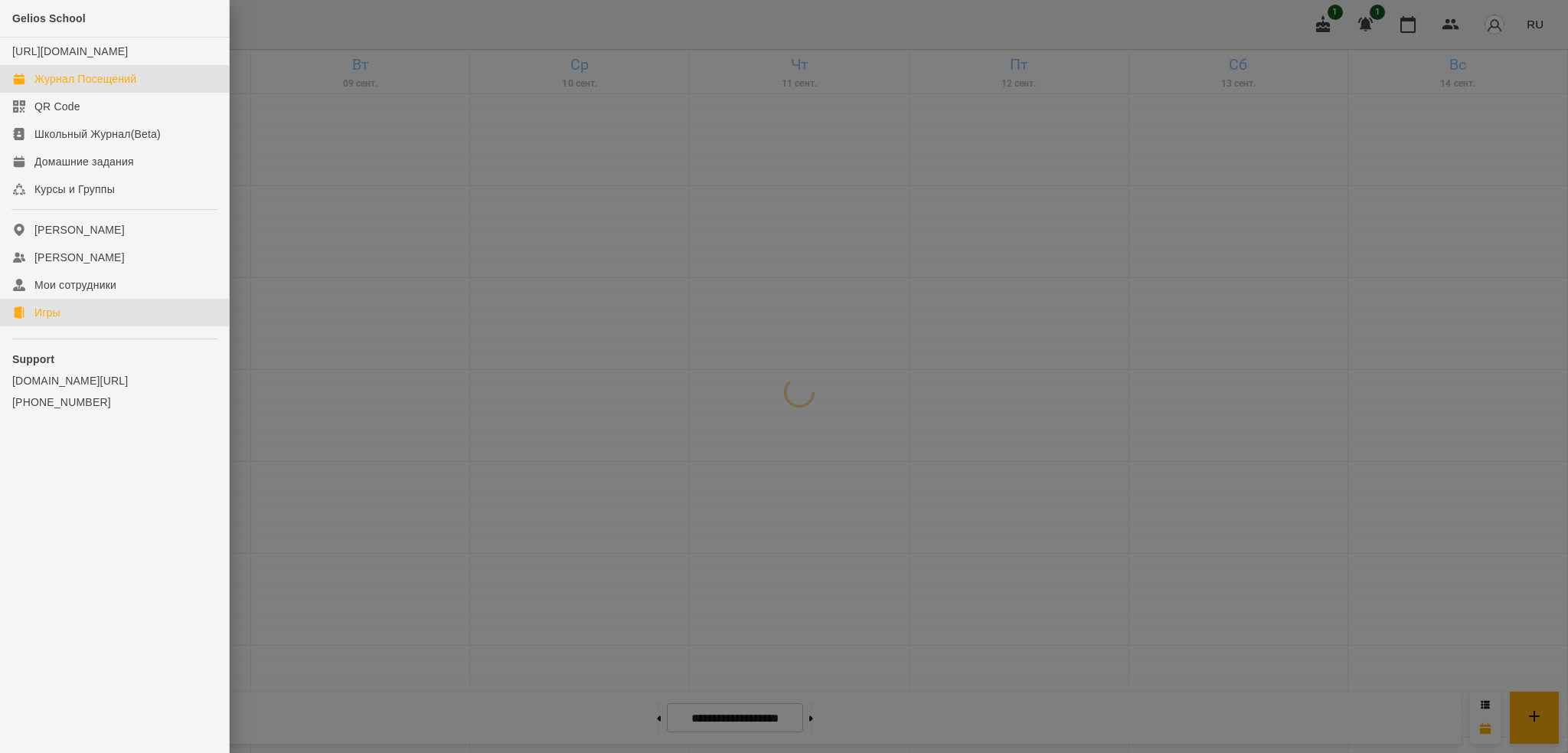
click at [64, 324] on link "Игры" at bounding box center [114, 313] width 229 height 27
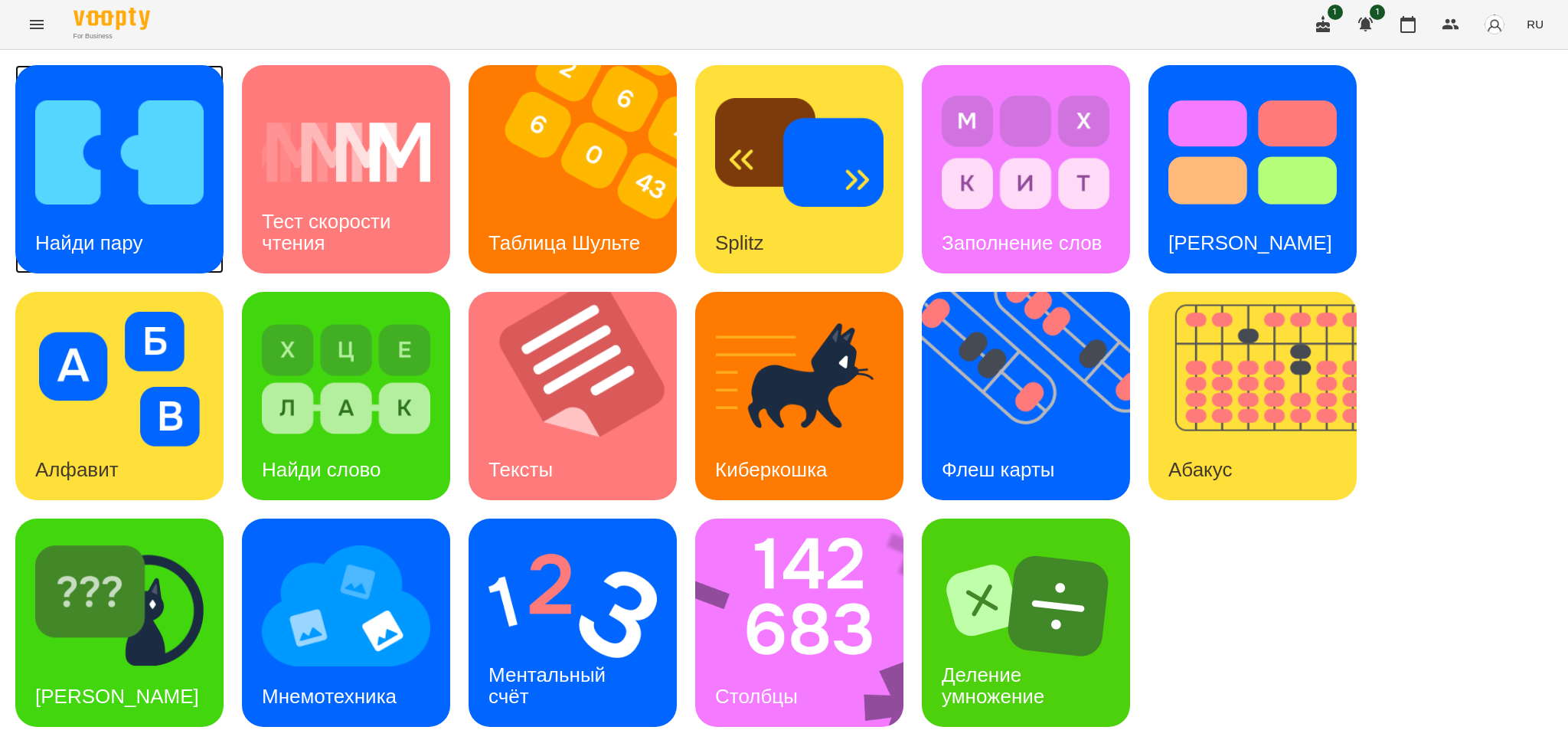
click at [176, 232] on div "Найди пару" at bounding box center [119, 169] width 208 height 208
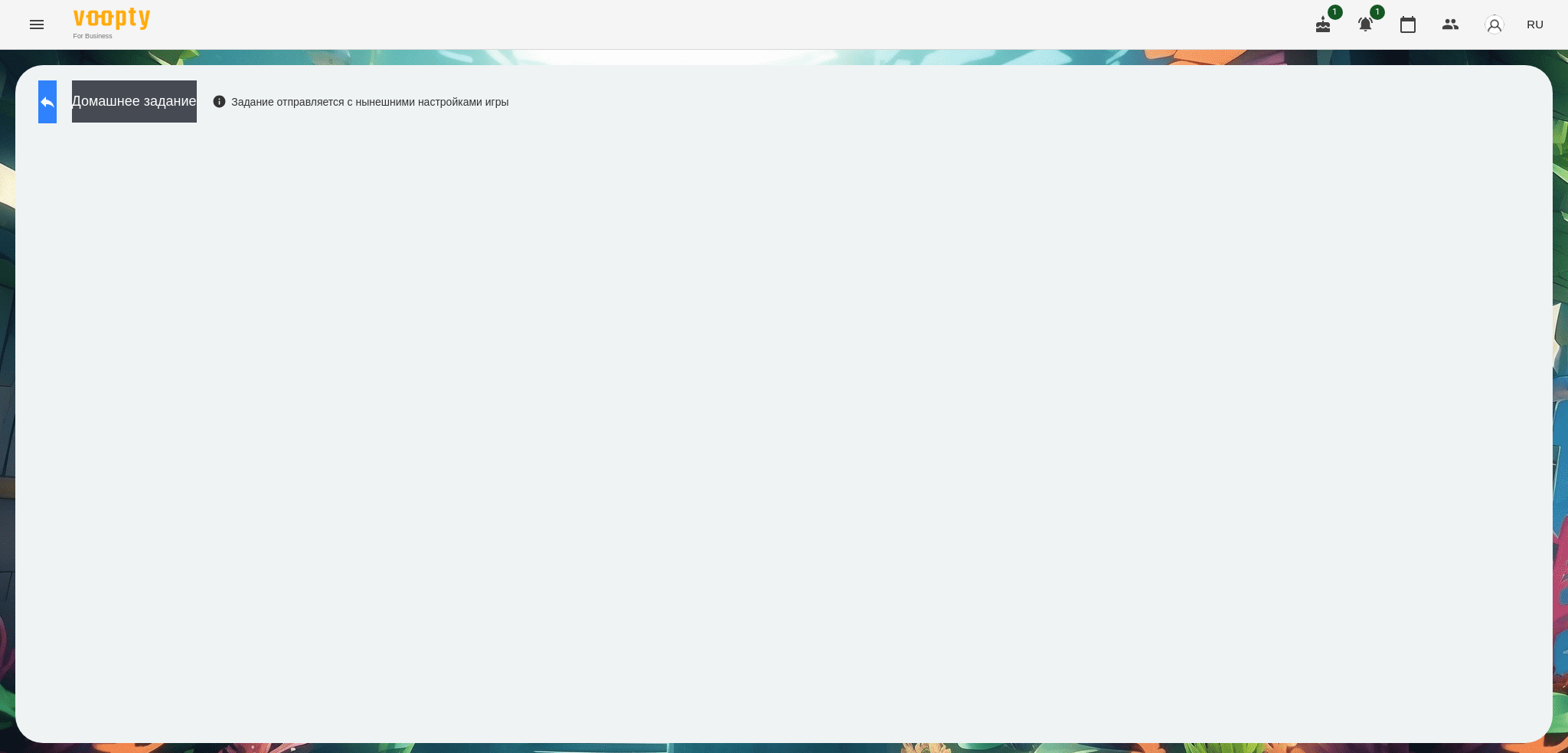
click at [57, 98] on icon at bounding box center [47, 102] width 19 height 19
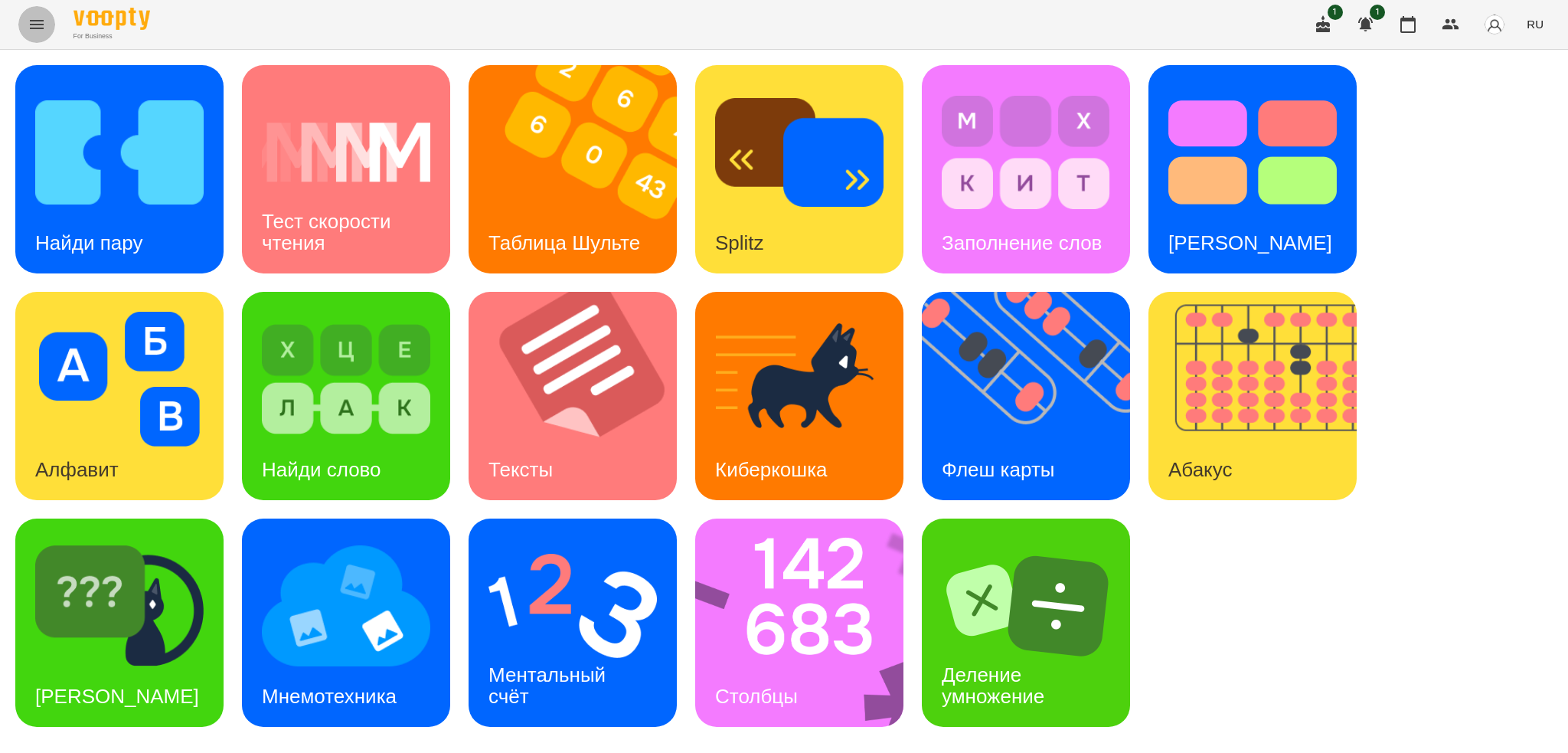
click at [37, 31] on icon "Menu" at bounding box center [36, 24] width 19 height 19
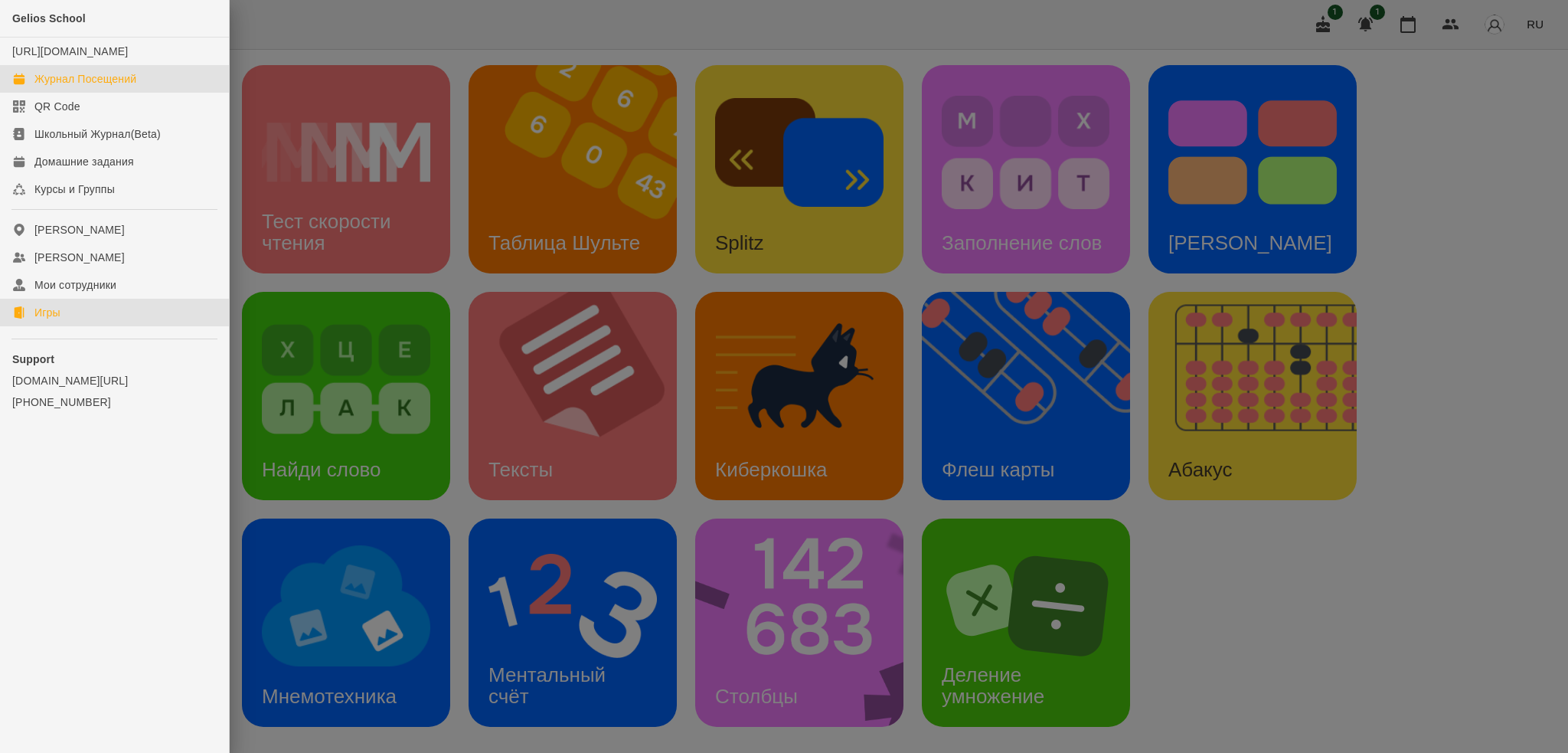
click at [130, 87] on div "Журнал Посещений" at bounding box center [85, 79] width 102 height 16
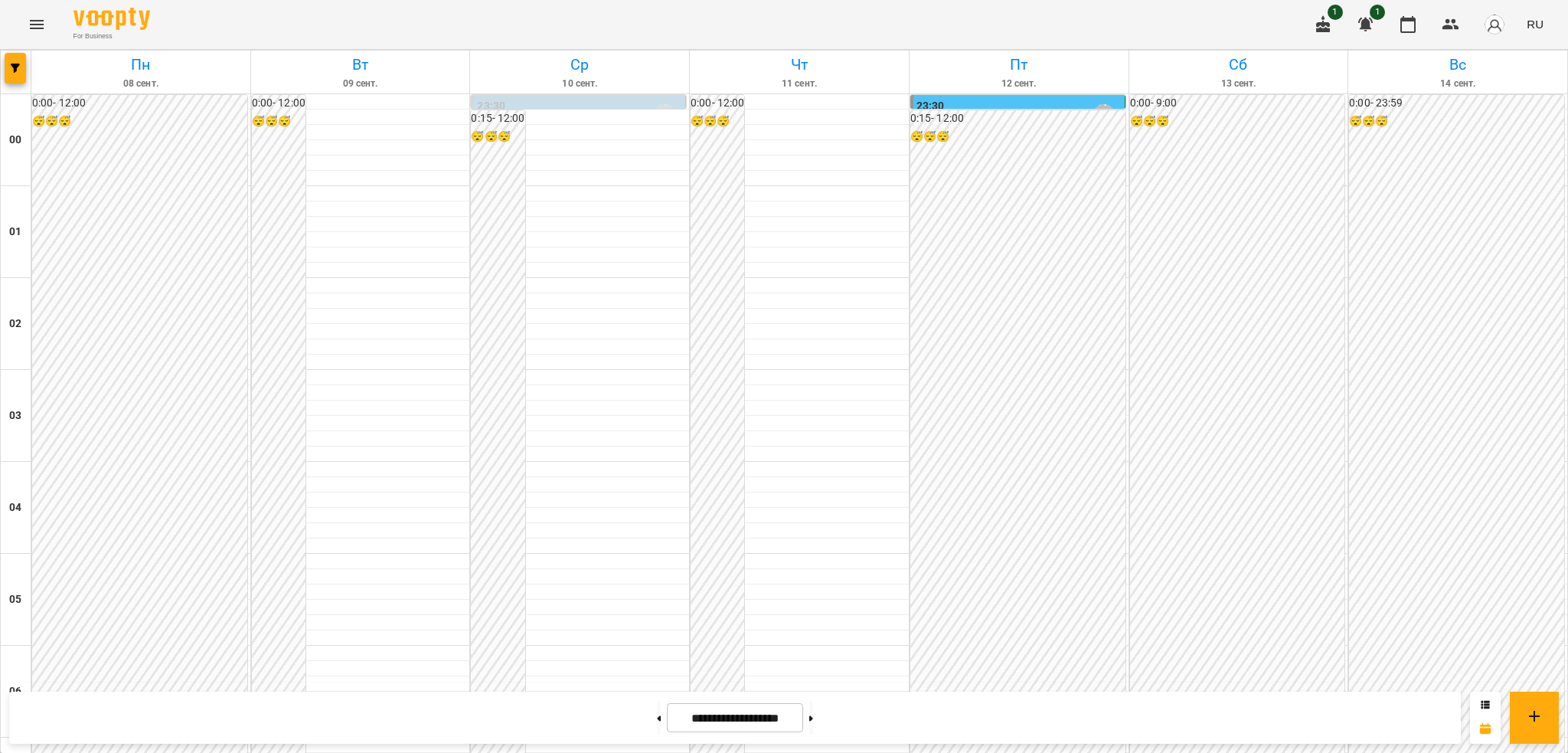
scroll to position [1391, 0]
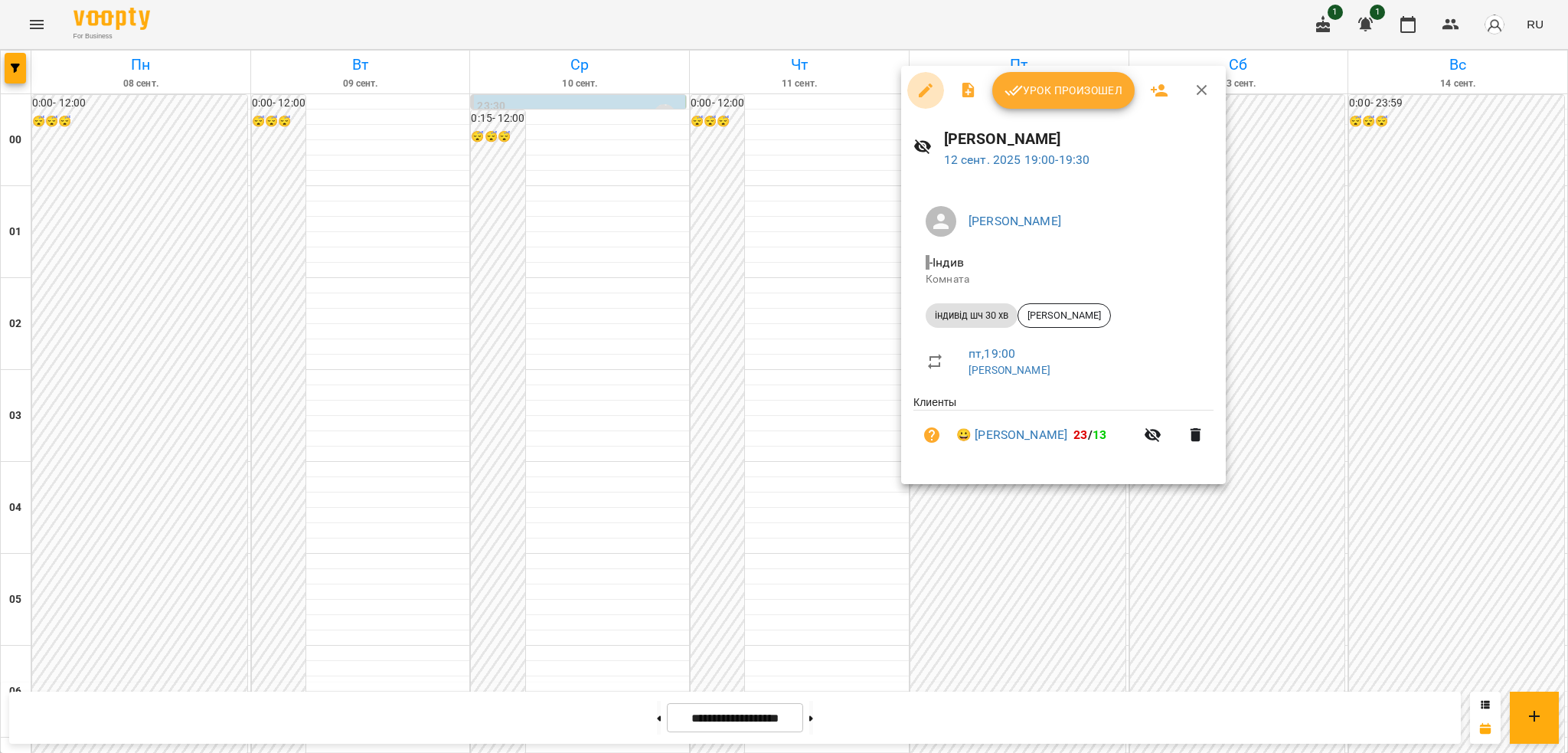
click at [927, 91] on icon "button" at bounding box center [926, 90] width 14 height 14
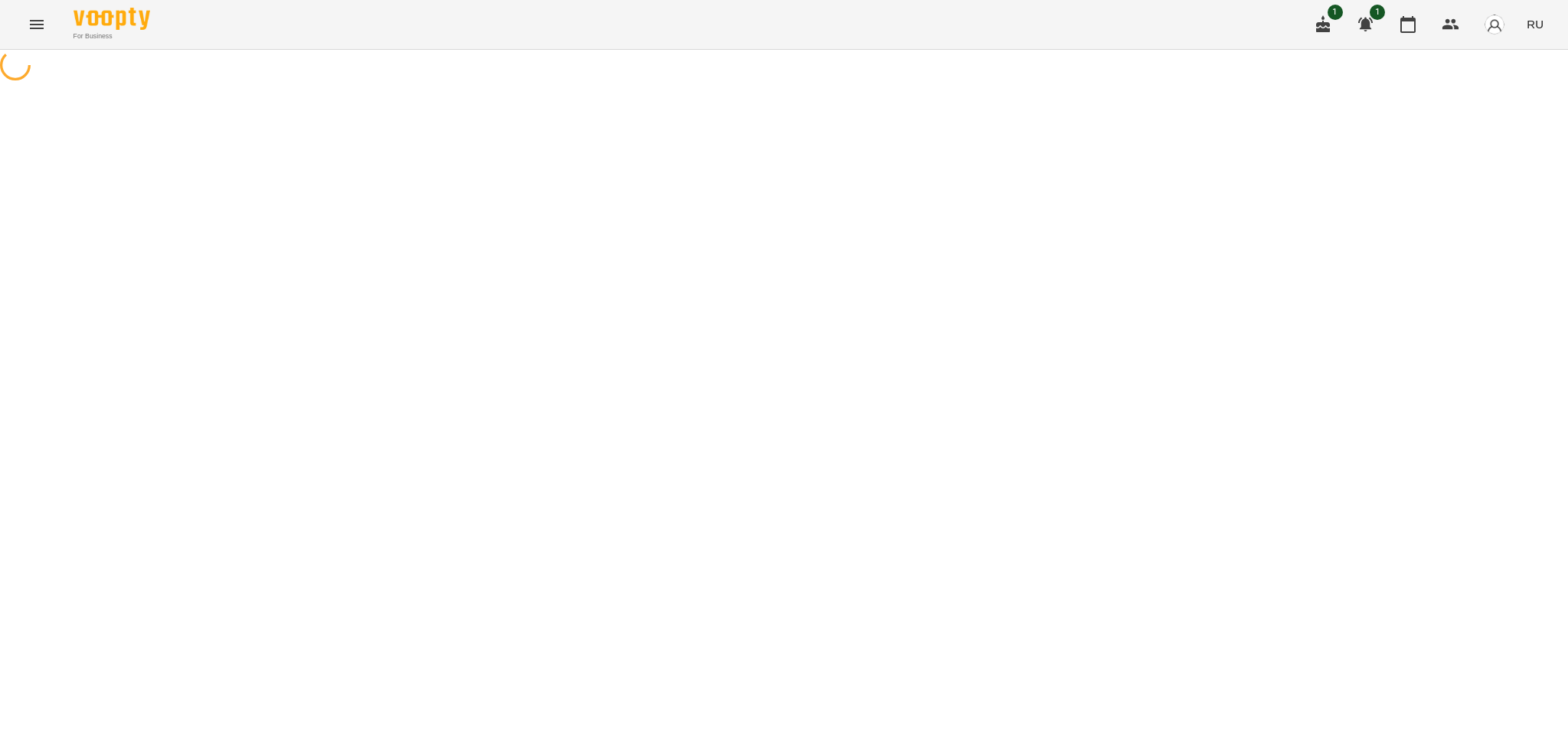
select select "**********"
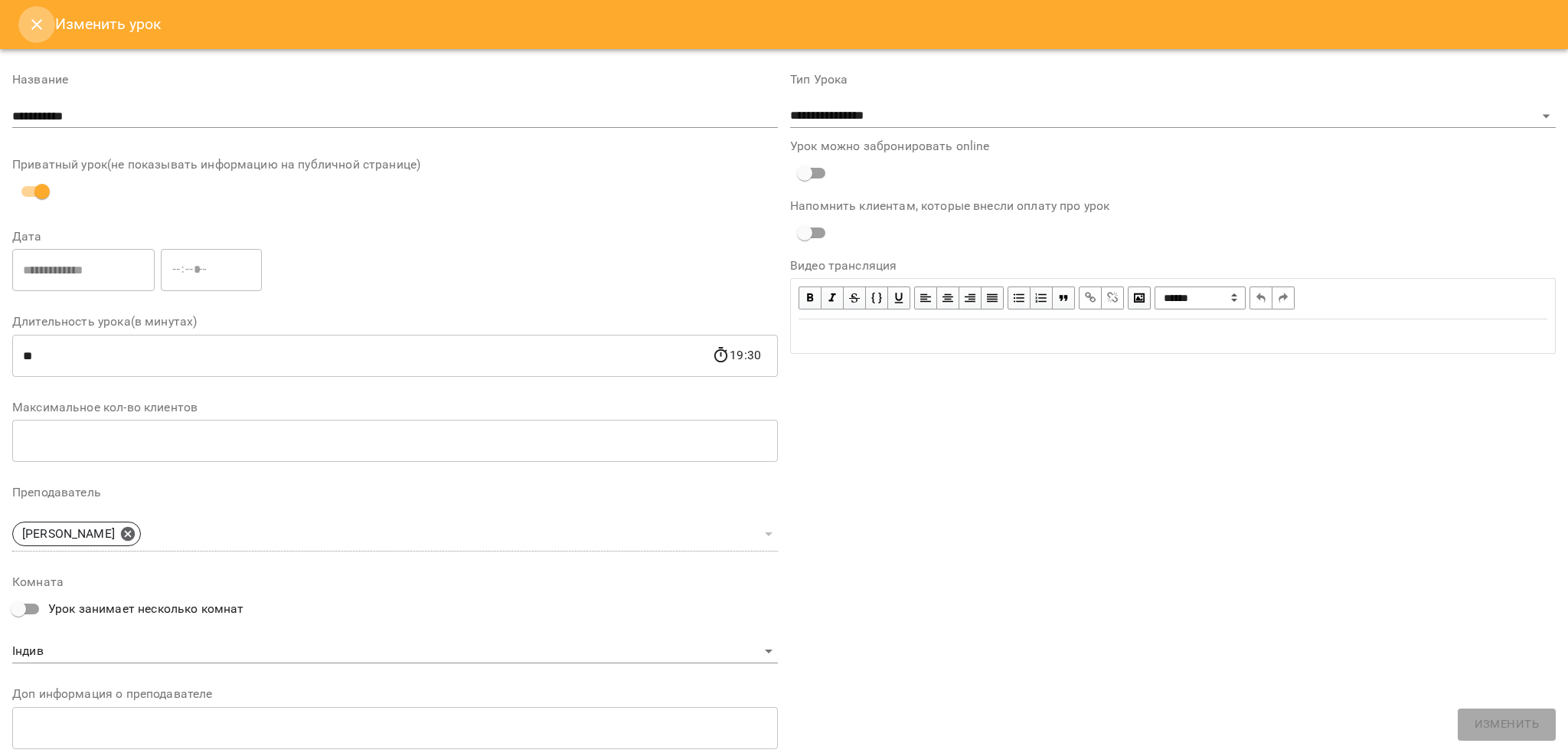
click at [37, 24] on icon "Close" at bounding box center [36, 24] width 11 height 11
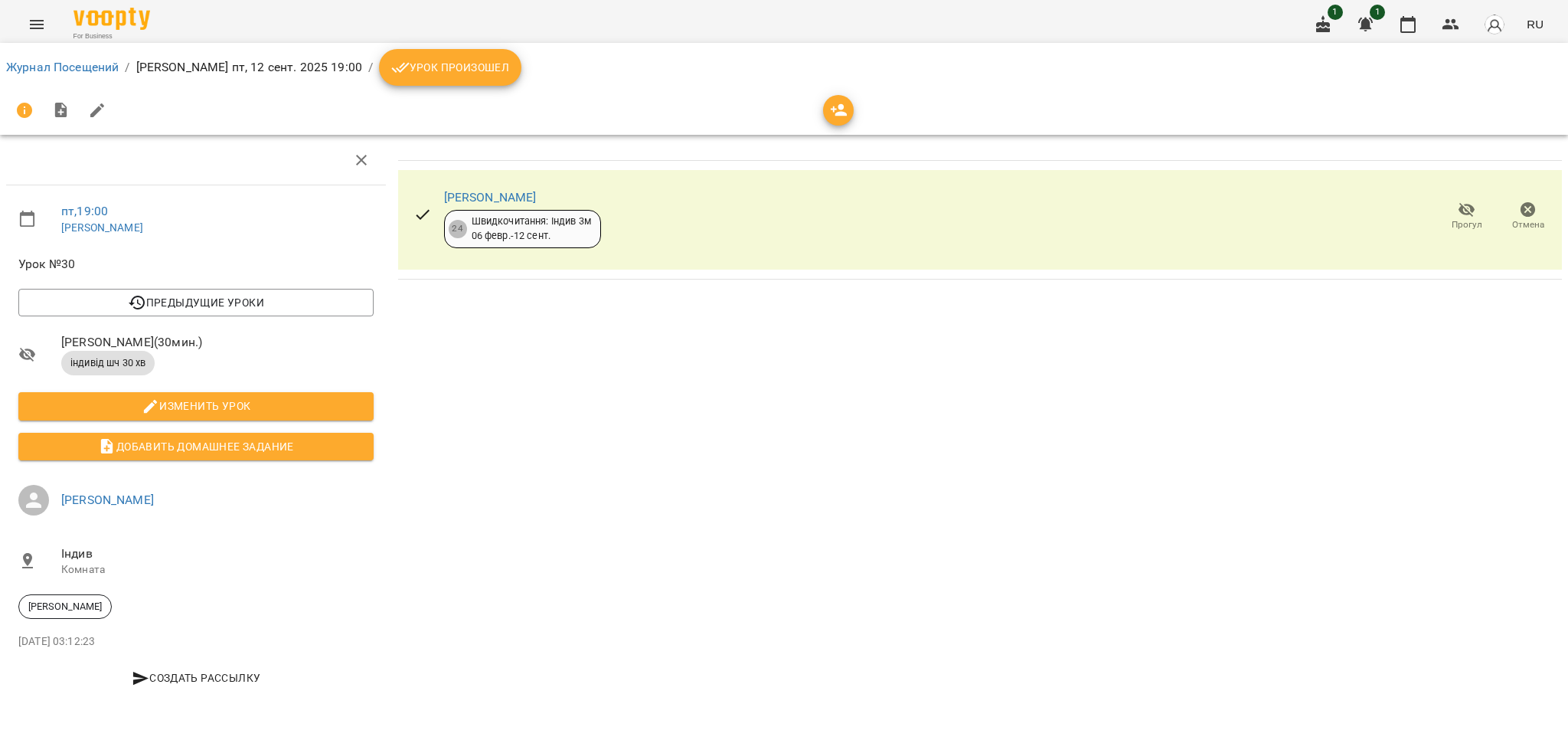
click at [434, 81] on button "Урок произошел" at bounding box center [450, 67] width 143 height 37
